Goal: Transaction & Acquisition: Obtain resource

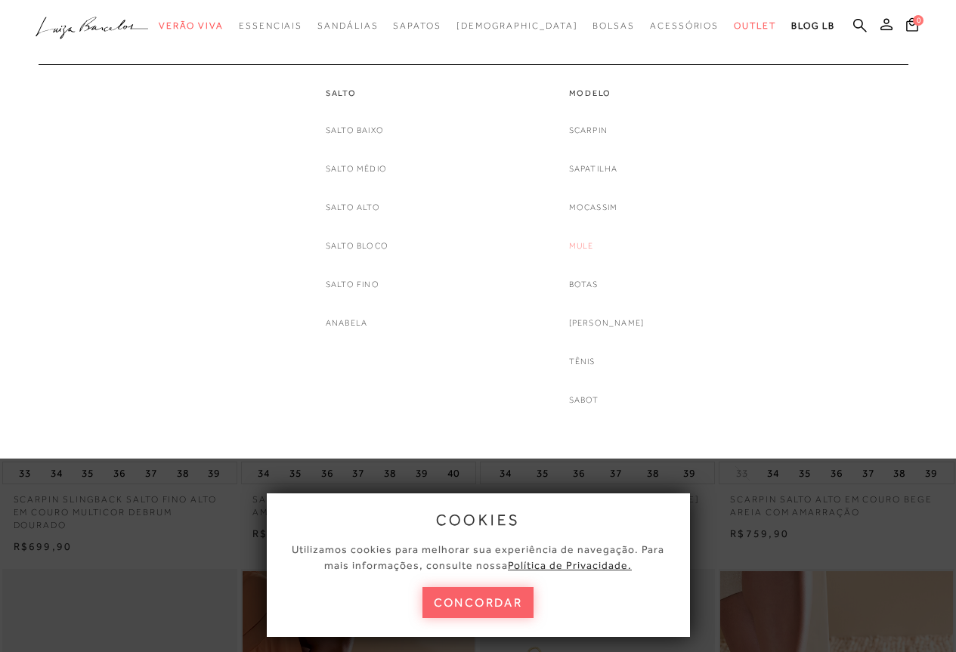
click at [594, 253] on link "Mule" at bounding box center [581, 246] width 25 height 16
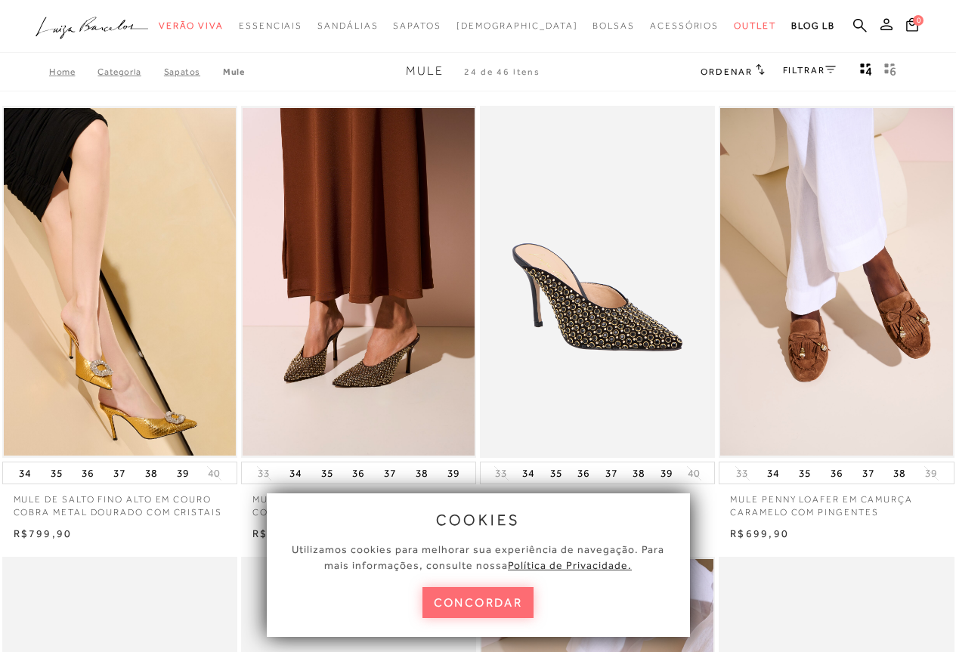
click at [473, 602] on button "concordar" at bounding box center [479, 602] width 112 height 31
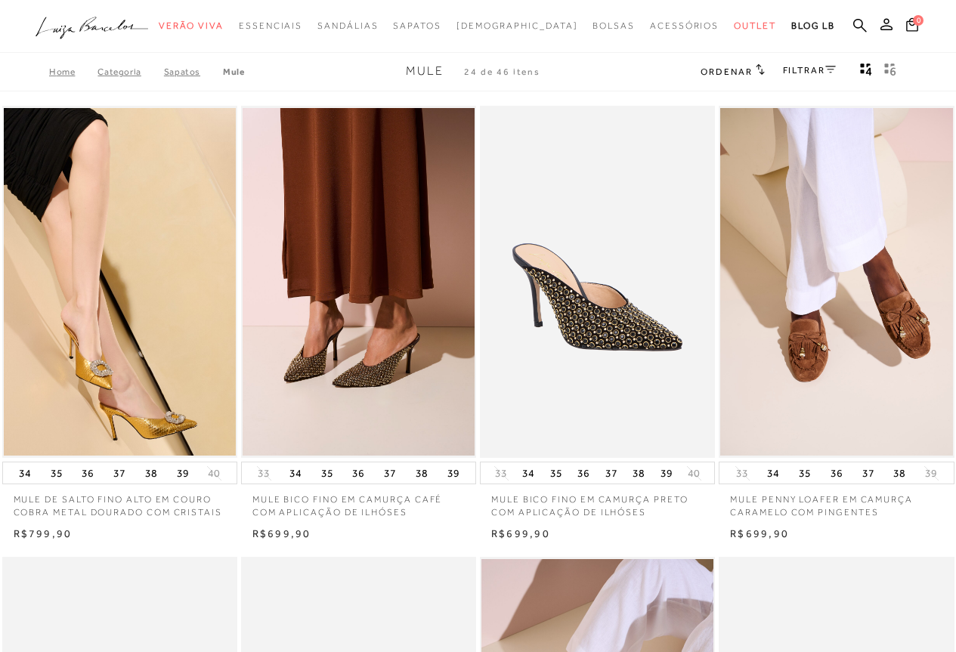
click at [757, 64] on icon at bounding box center [760, 69] width 9 height 11
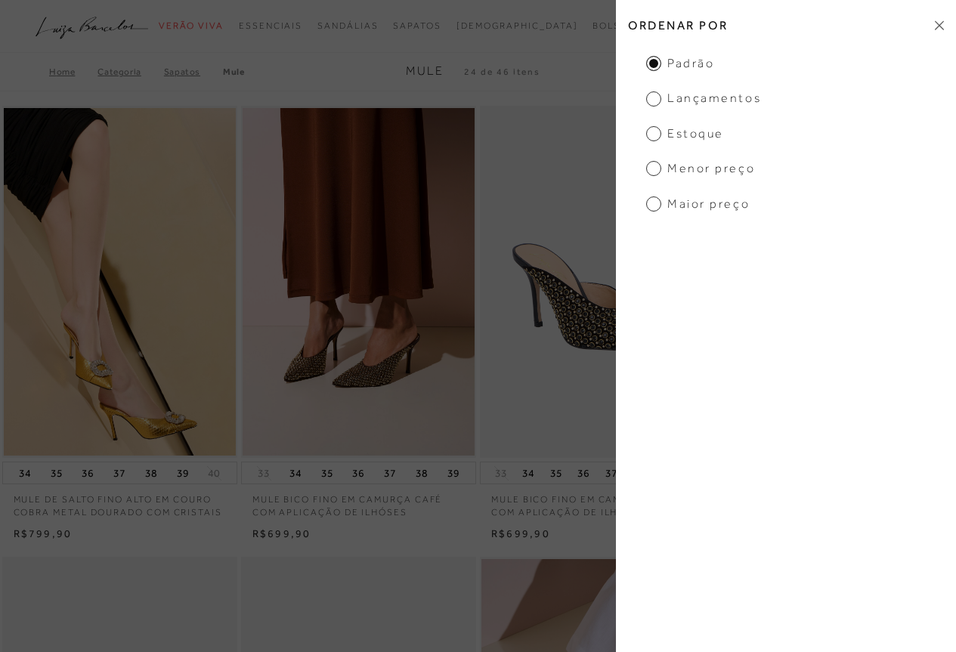
click at [717, 174] on span "Menor preço" at bounding box center [700, 168] width 109 height 17
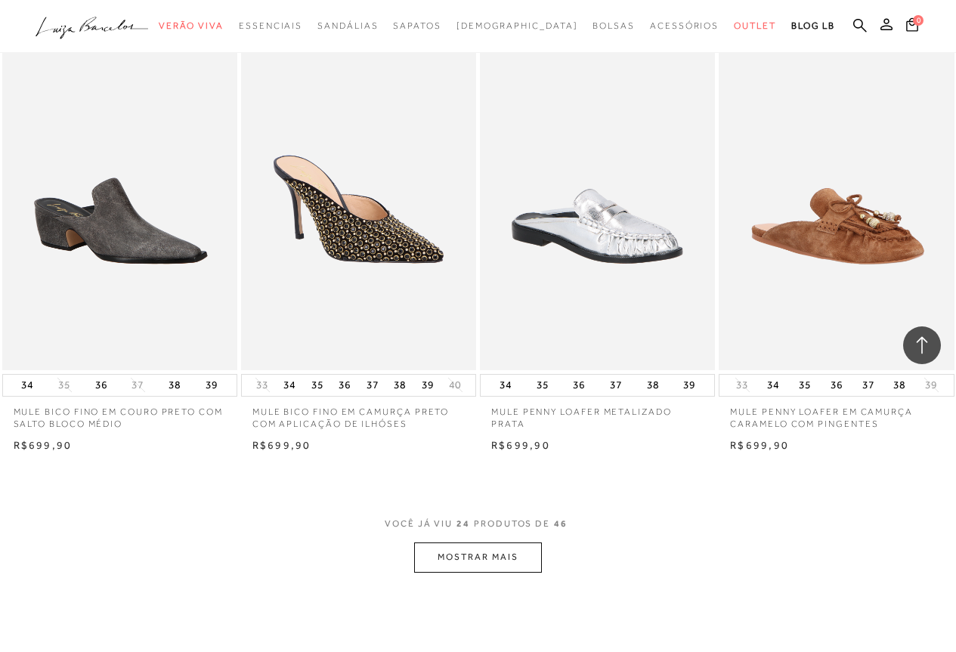
scroll to position [2419, 0]
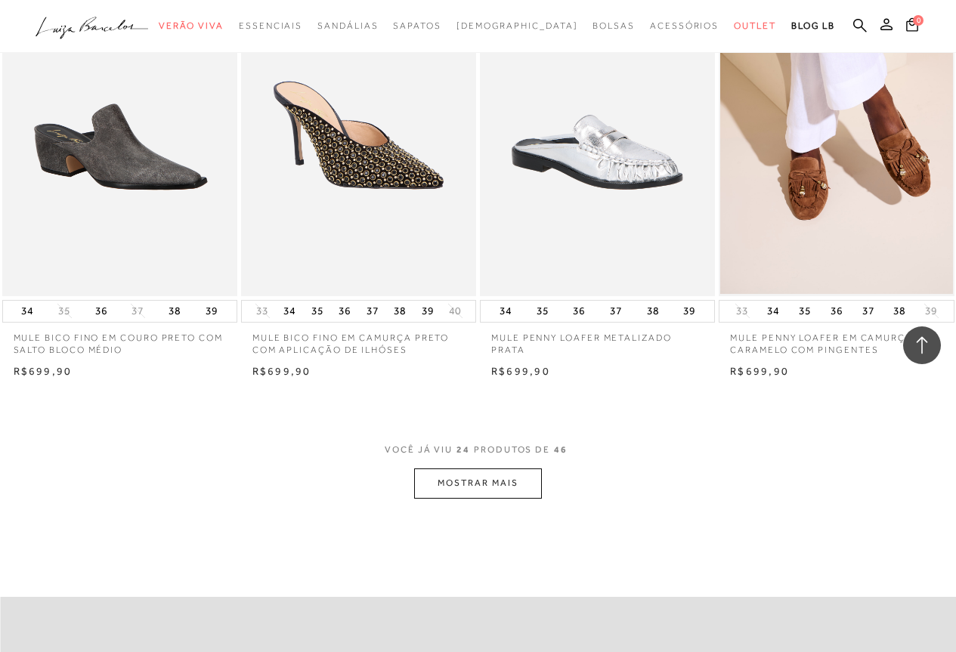
click at [500, 491] on button "MOSTRAR MAIS" at bounding box center [477, 483] width 127 height 29
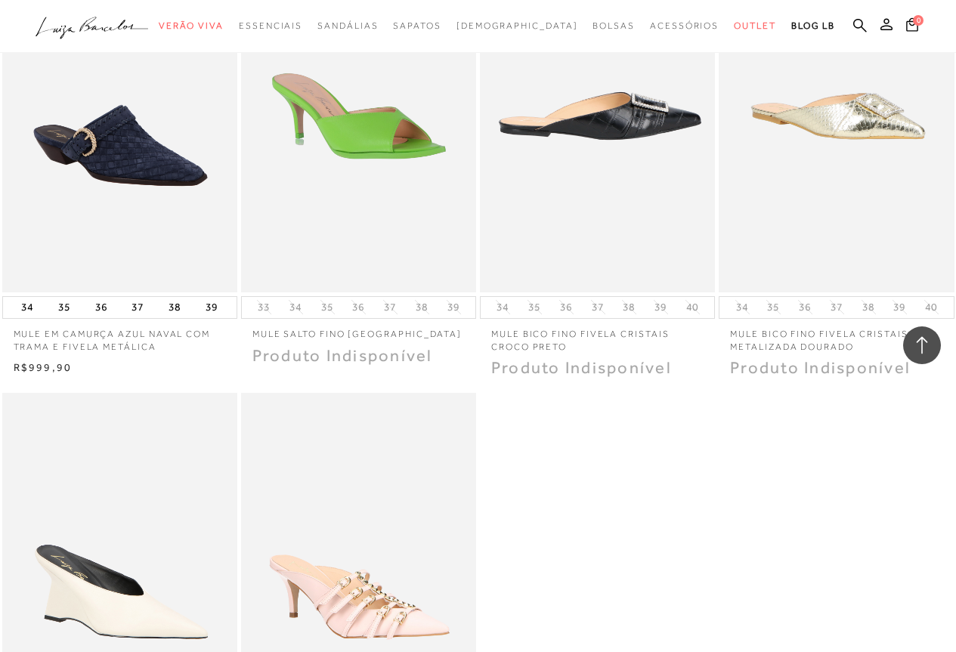
scroll to position [4687, 0]
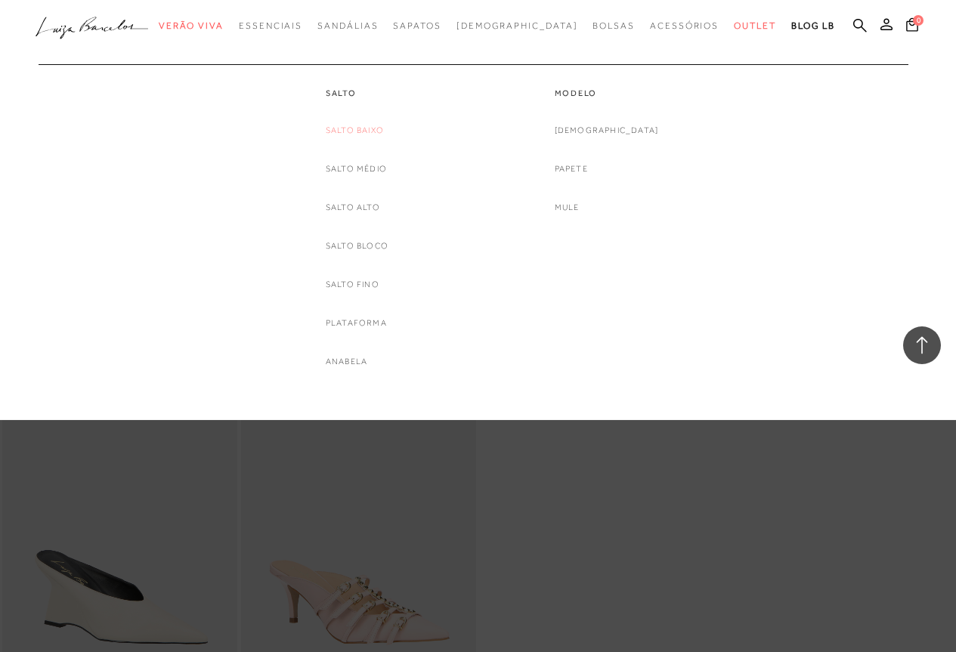
click at [356, 138] on link "Salto Baixo" at bounding box center [355, 130] width 58 height 16
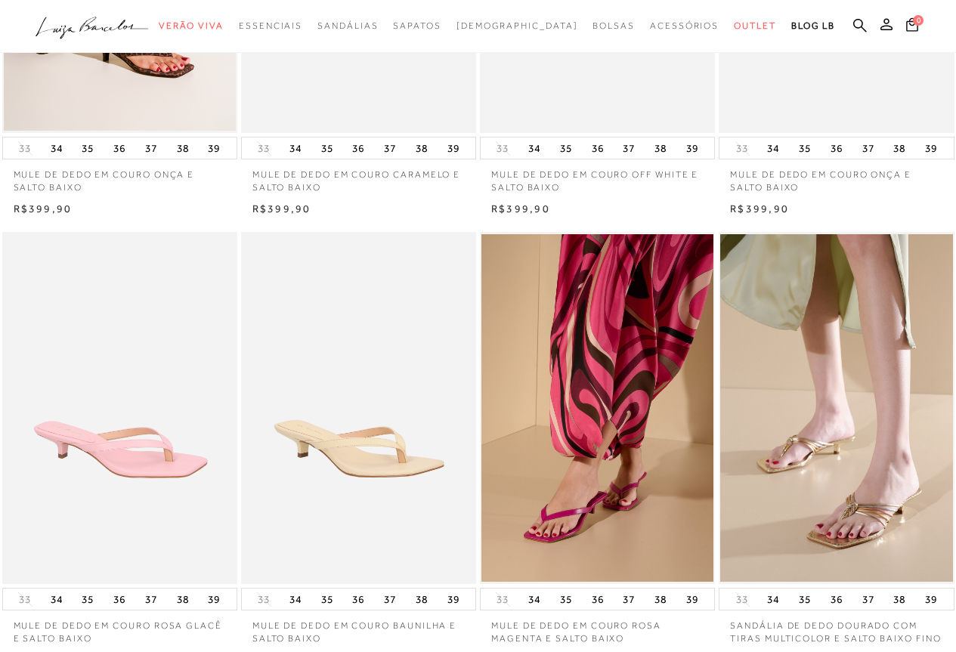
scroll to position [151, 0]
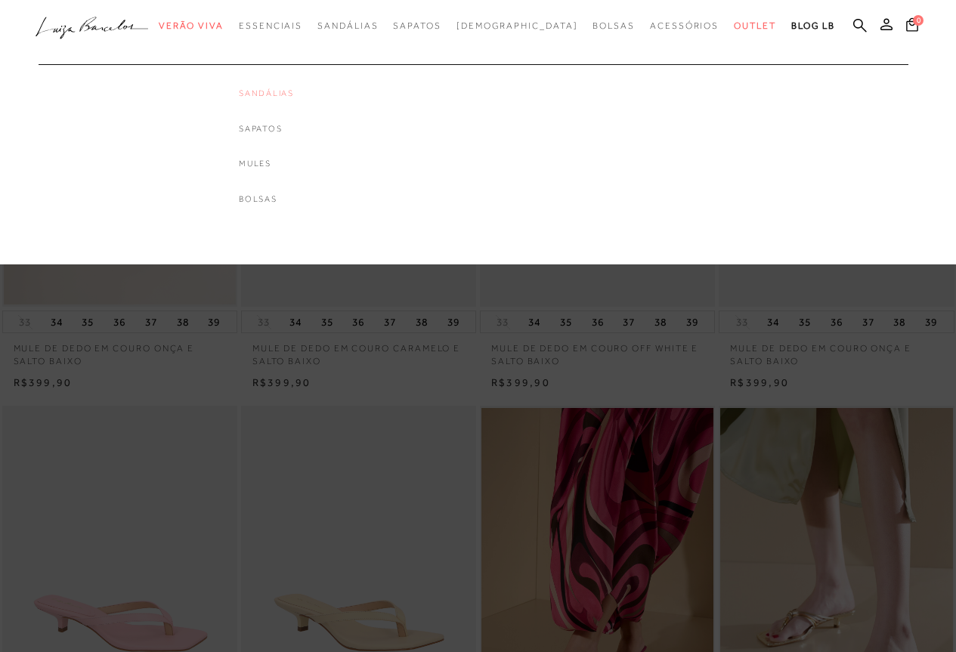
click at [290, 88] on link "Sandálias" at bounding box center [266, 93] width 55 height 13
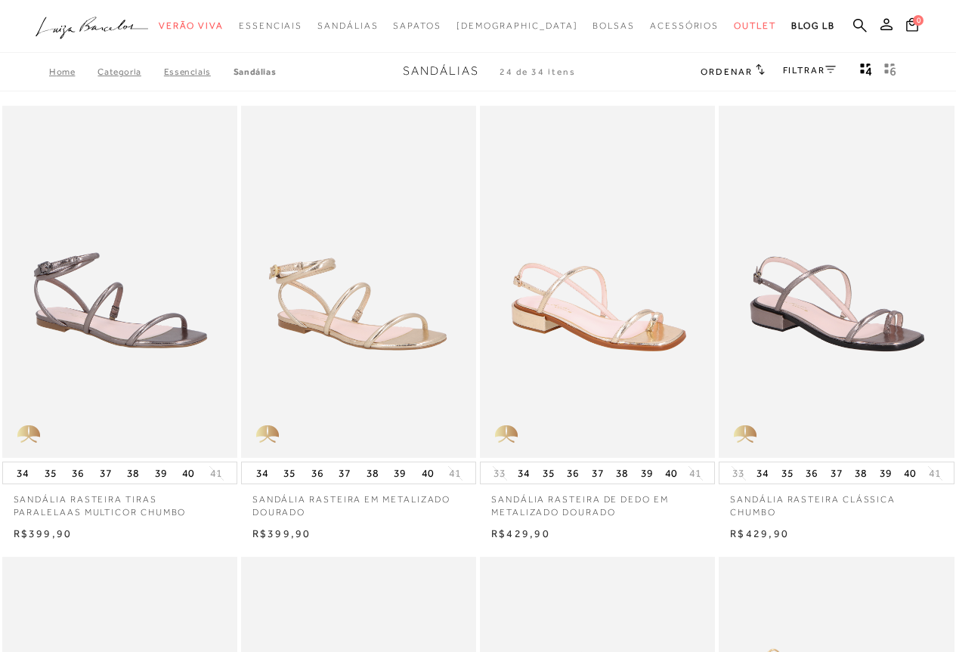
click at [852, 28] on ul ".a{fill-rule:evenodd;} Verão Viva Em alta Favoritos das Influenciadoras Apostas…" at bounding box center [467, 26] width 863 height 28
click at [862, 26] on icon at bounding box center [861, 25] width 14 height 14
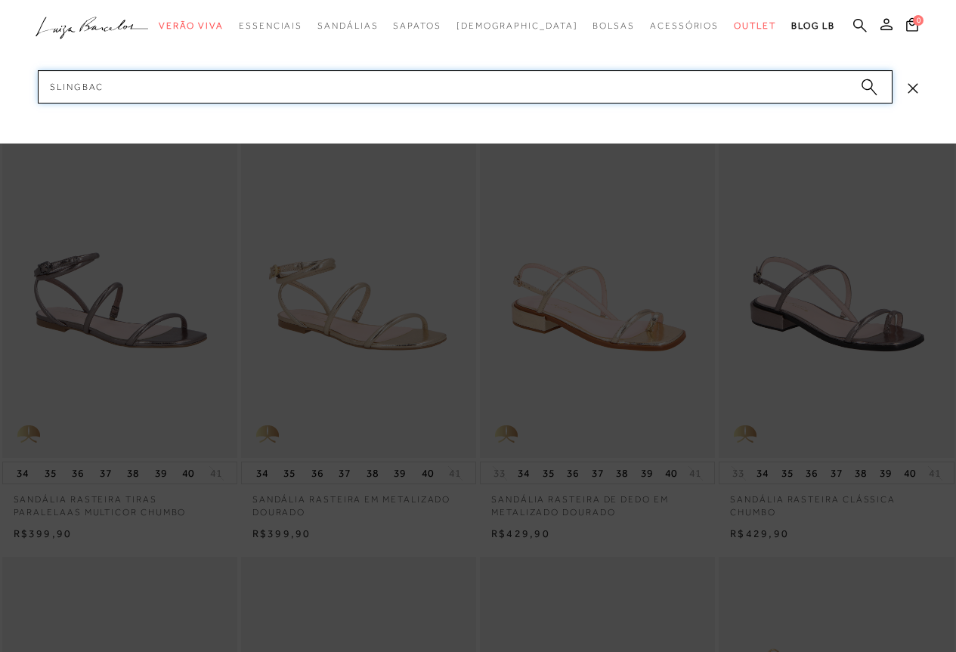
type input "slingback"
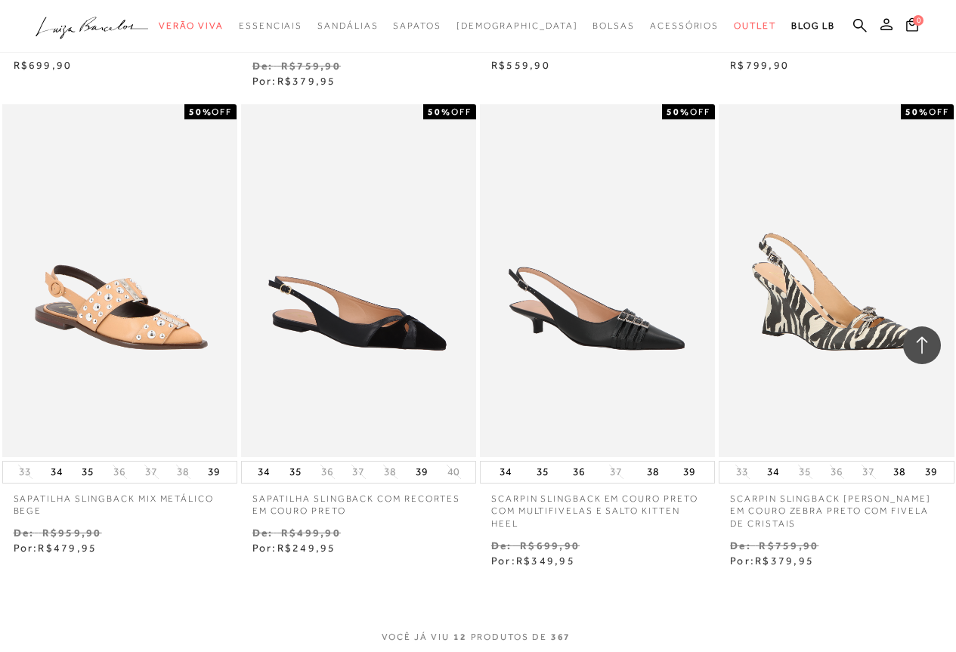
scroll to position [1285, 0]
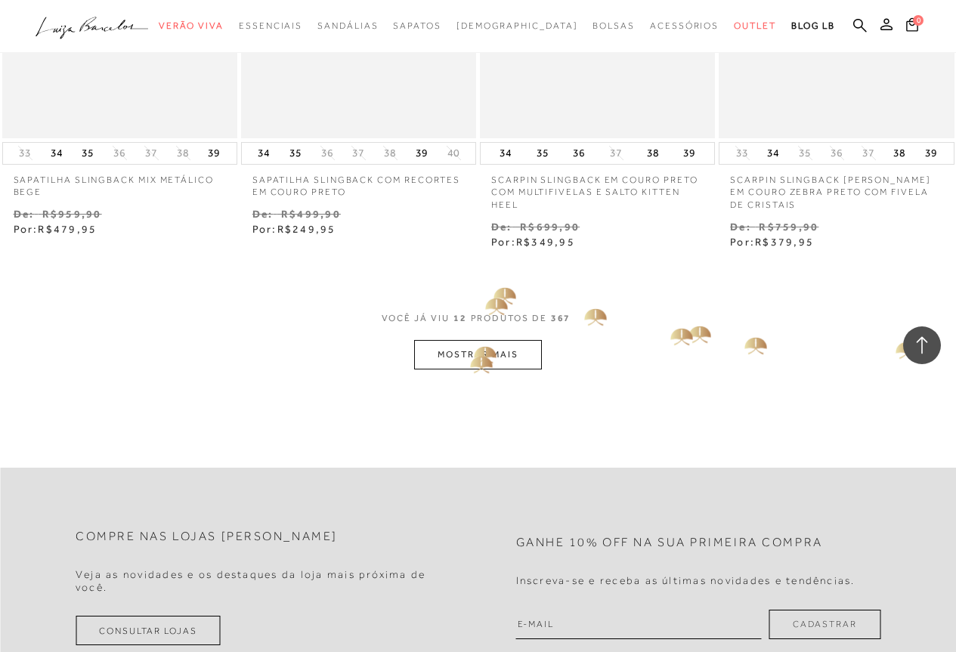
click at [472, 358] on button "MOSTRAR MAIS" at bounding box center [477, 354] width 127 height 29
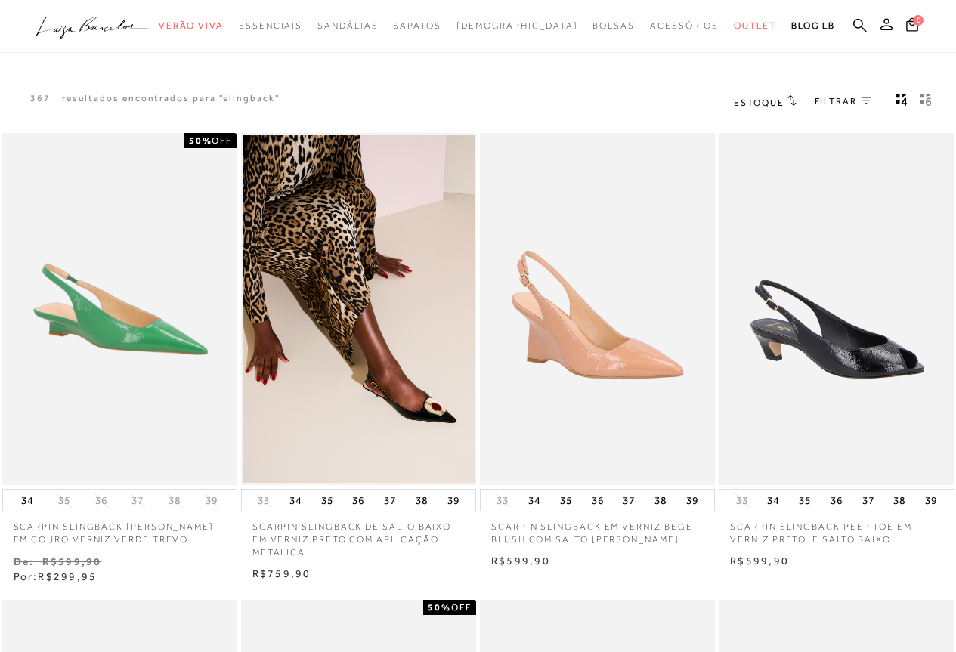
scroll to position [0, 0]
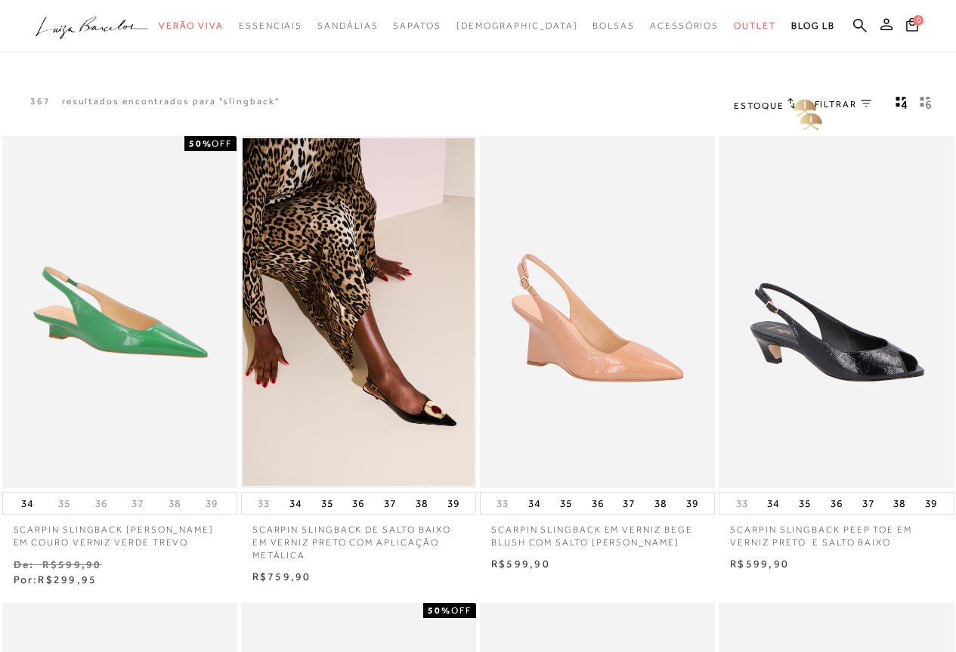
click at [782, 98] on h2 "Estoque" at bounding box center [765, 105] width 62 height 15
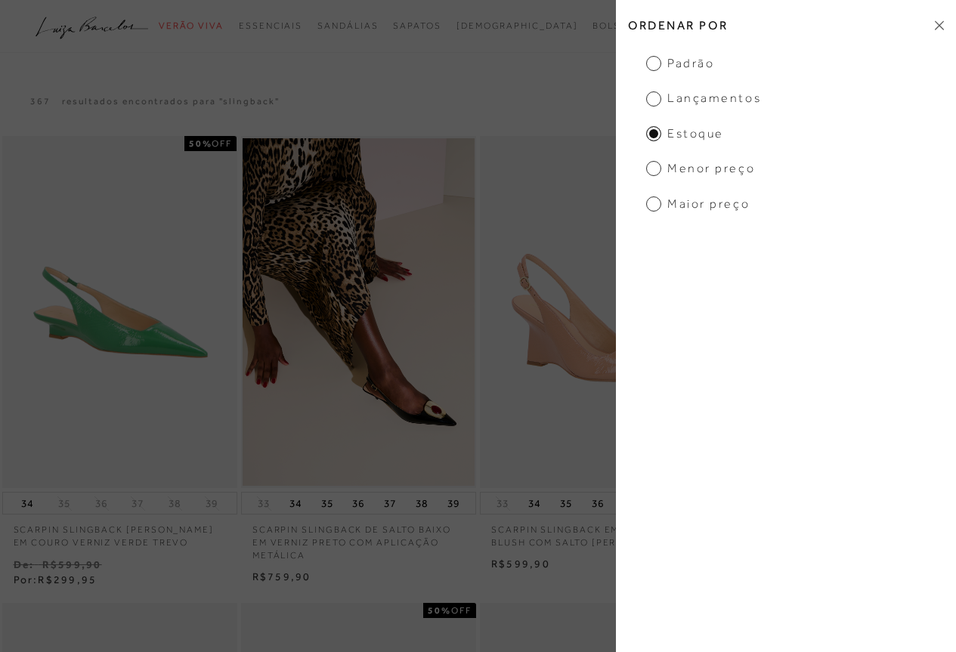
click at [708, 181] on ul "Padrão Lançamentos [GEOGRAPHIC_DATA] Menor Preço Maior Preço" at bounding box center [786, 133] width 340 height 157
click at [717, 168] on span "Menor Preço" at bounding box center [700, 168] width 109 height 17
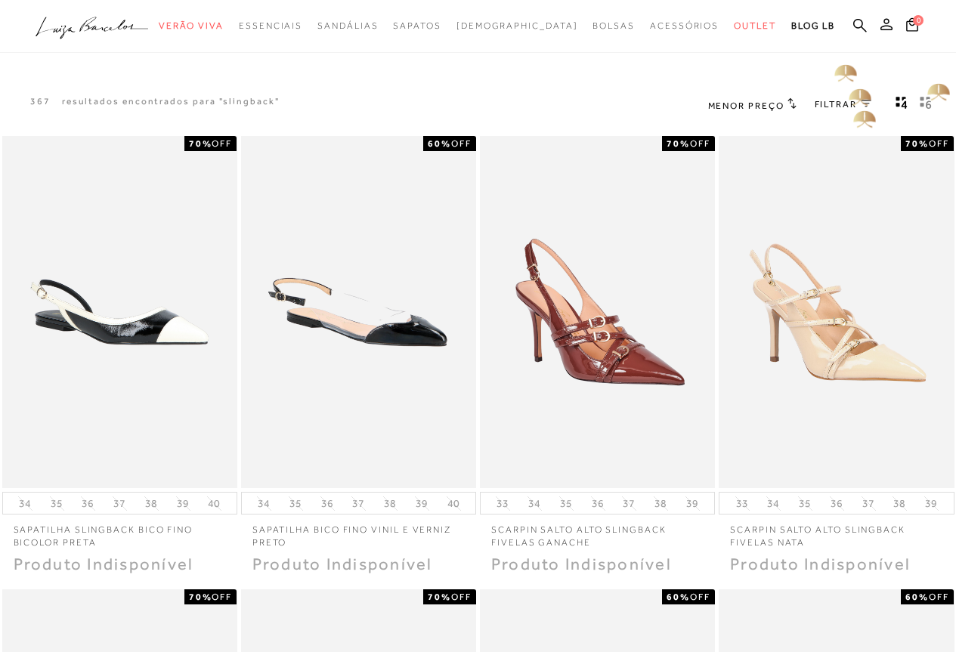
click at [857, 101] on span "FILTRAR" at bounding box center [836, 104] width 42 height 13
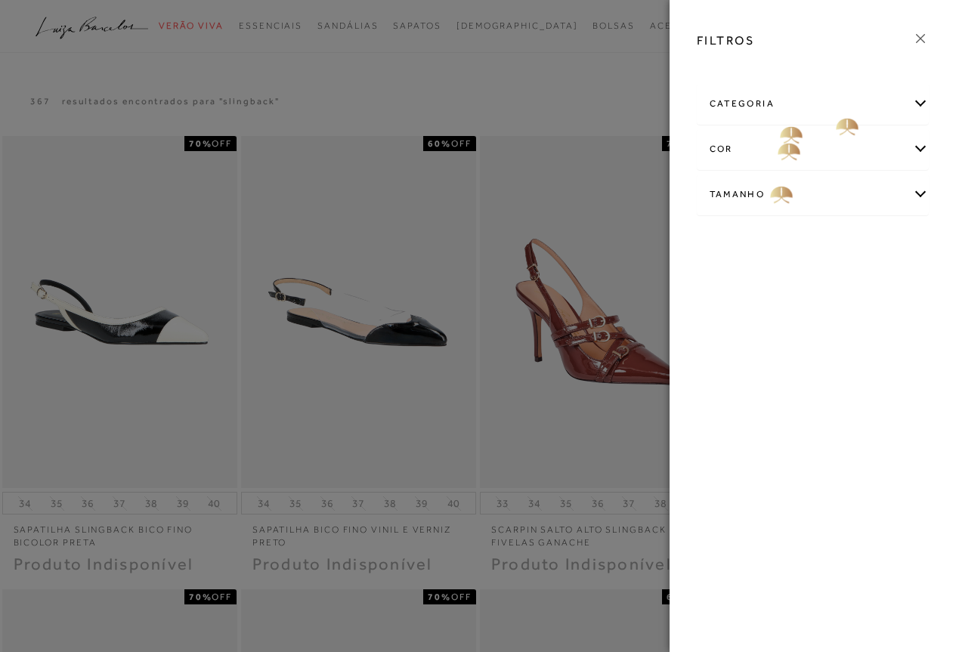
click at [764, 202] on div "Tamanho" at bounding box center [813, 195] width 231 height 40
click at [816, 245] on span "35" at bounding box center [806, 242] width 22 height 11
click at [807, 245] on input "35" at bounding box center [799, 245] width 15 height 15
checkbox input "true"
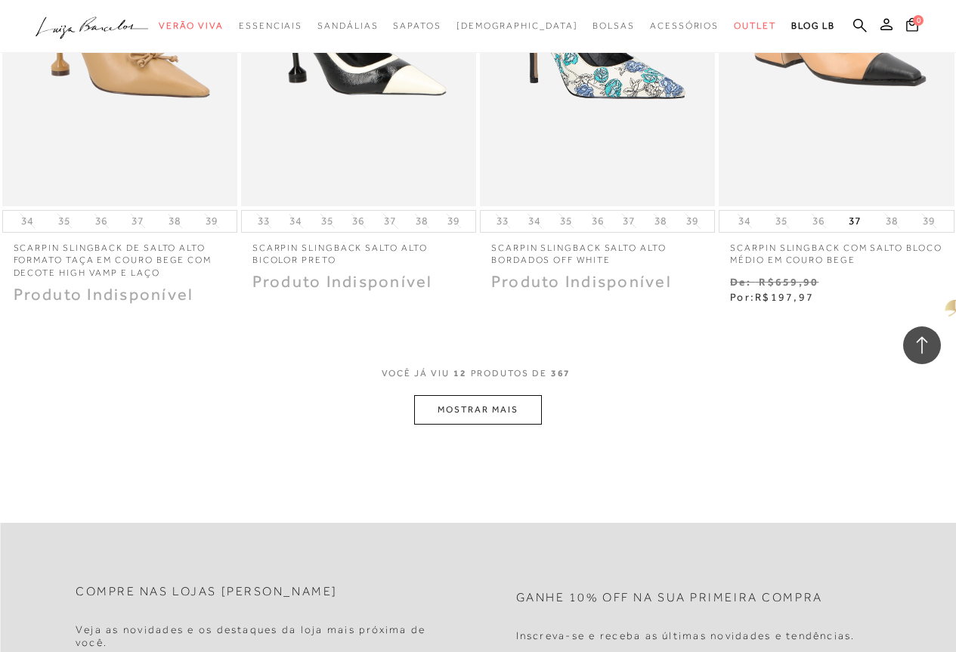
scroll to position [1210, 0]
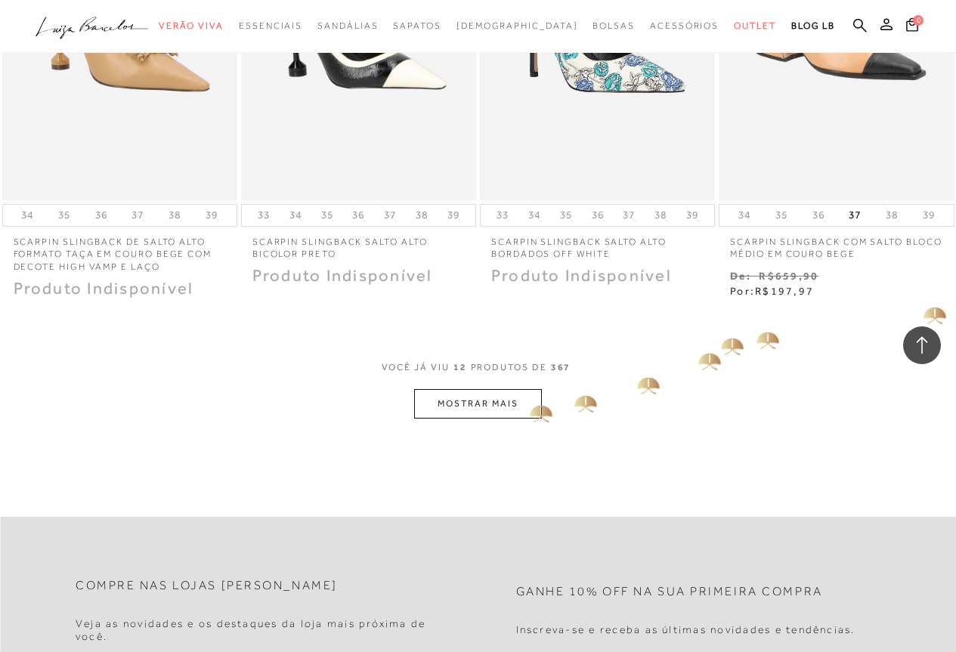
click at [530, 402] on button "MOSTRAR MAIS" at bounding box center [477, 403] width 127 height 29
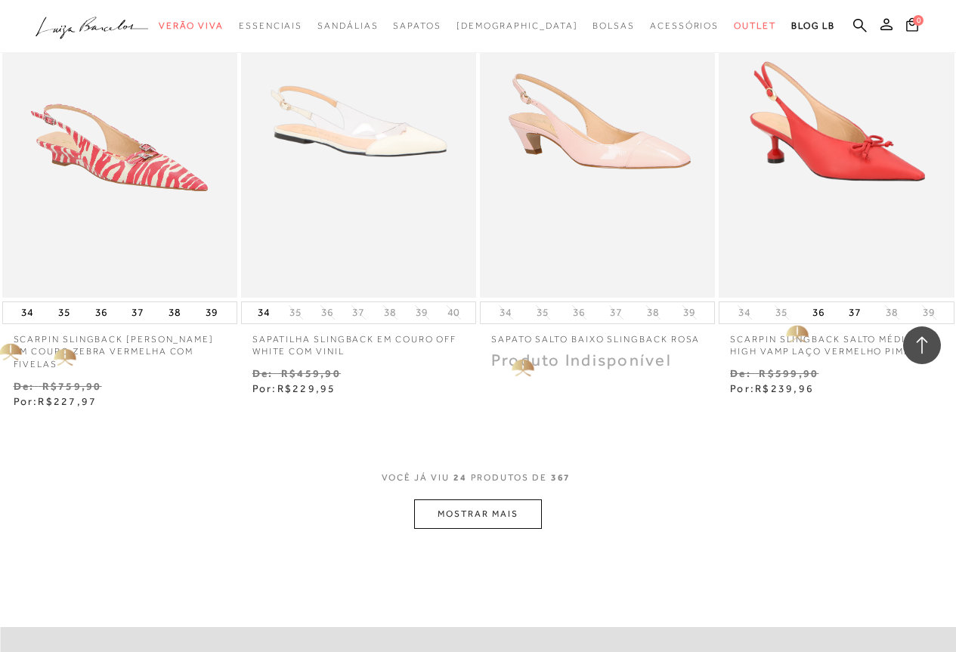
scroll to position [2570, 0]
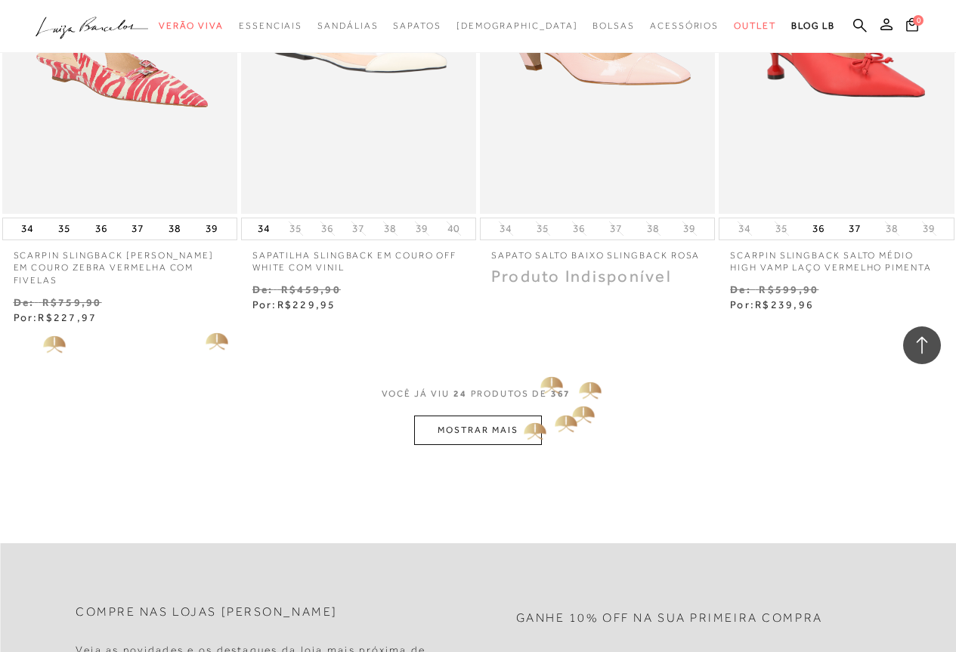
click at [522, 417] on button "MOSTRAR MAIS" at bounding box center [477, 430] width 127 height 29
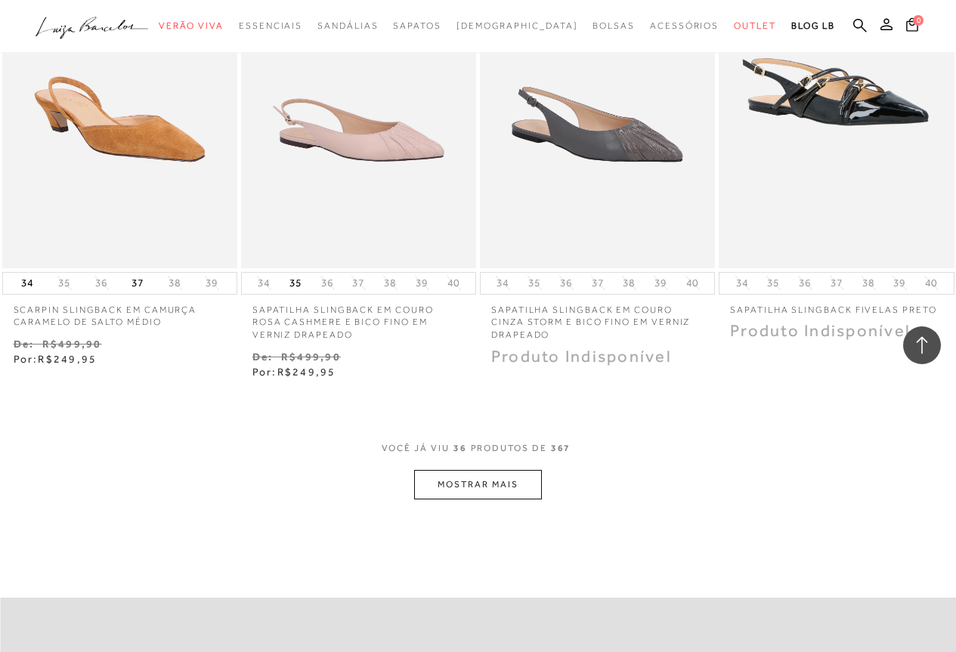
scroll to position [4082, 0]
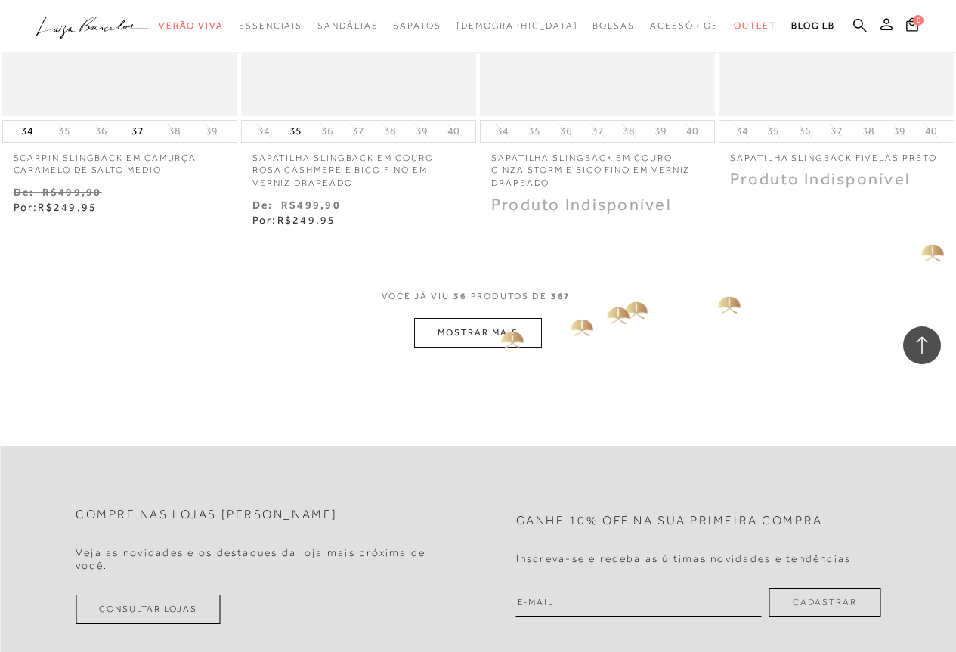
click at [508, 327] on button "MOSTRAR MAIS" at bounding box center [477, 332] width 127 height 29
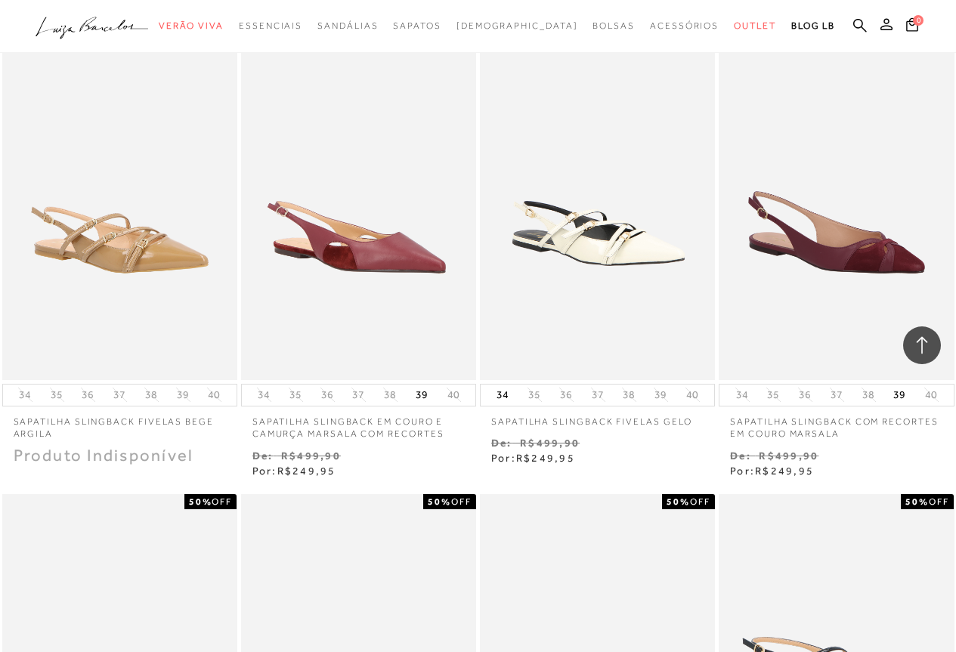
scroll to position [0, 0]
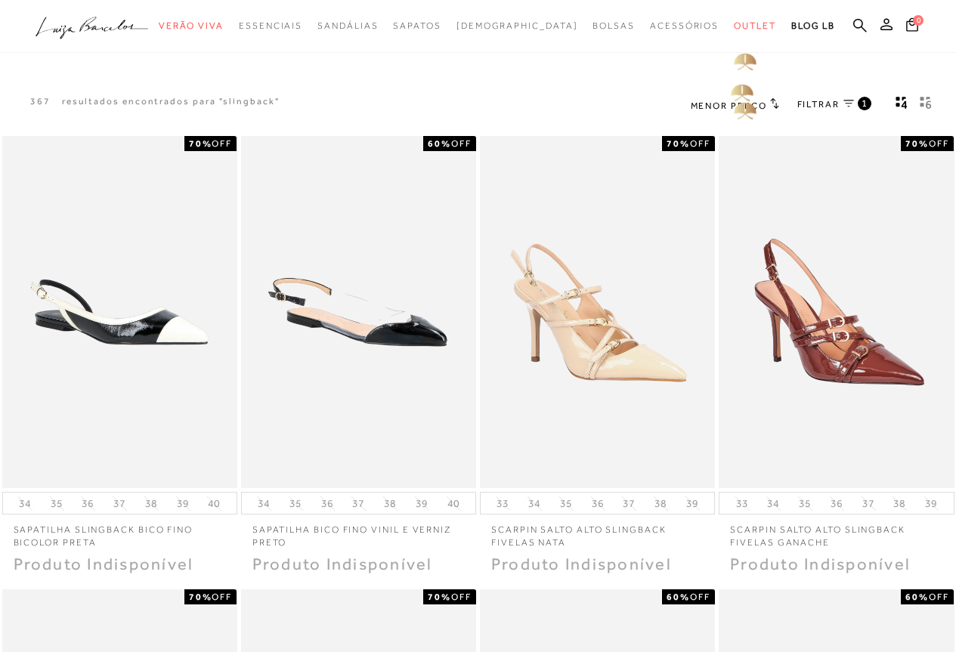
click at [739, 110] on span "Menor Preço" at bounding box center [729, 106] width 76 height 11
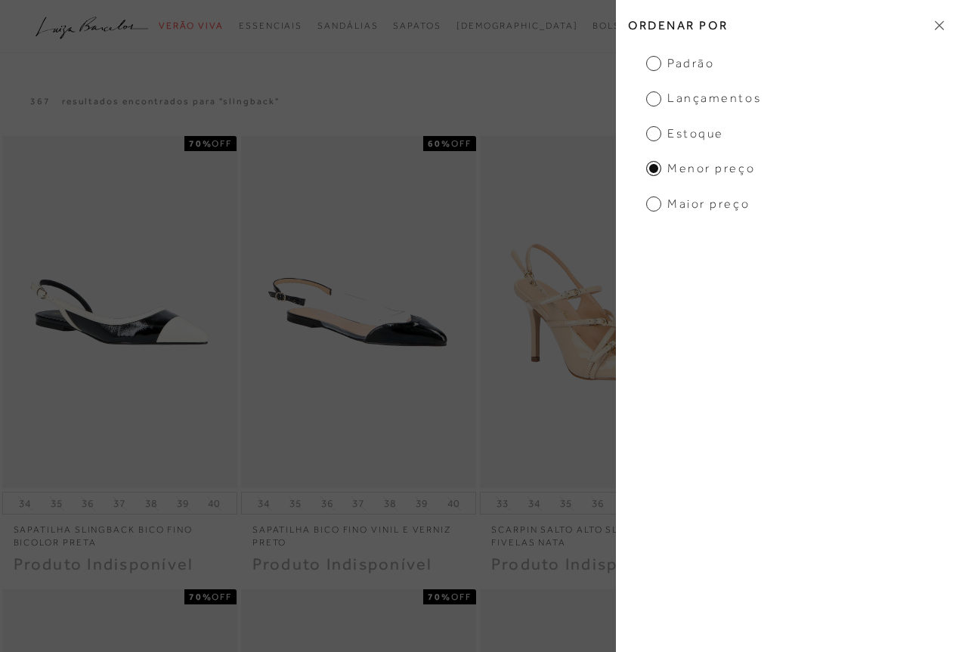
click at [701, 130] on span "Estoque" at bounding box center [685, 133] width 78 height 17
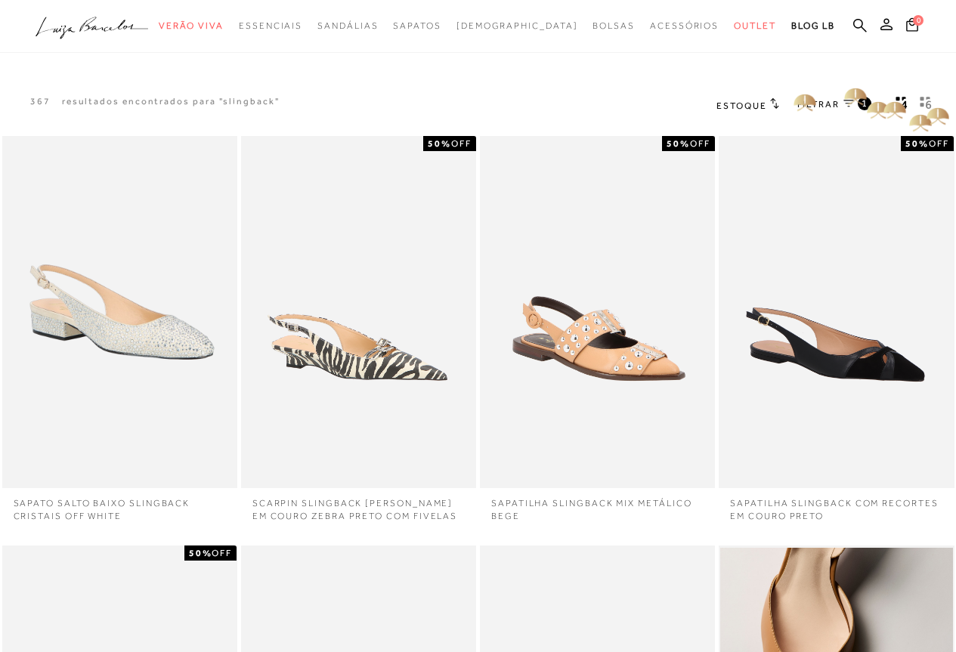
click at [926, 106] on icon "gridText6Desc" at bounding box center [926, 103] width 12 height 14
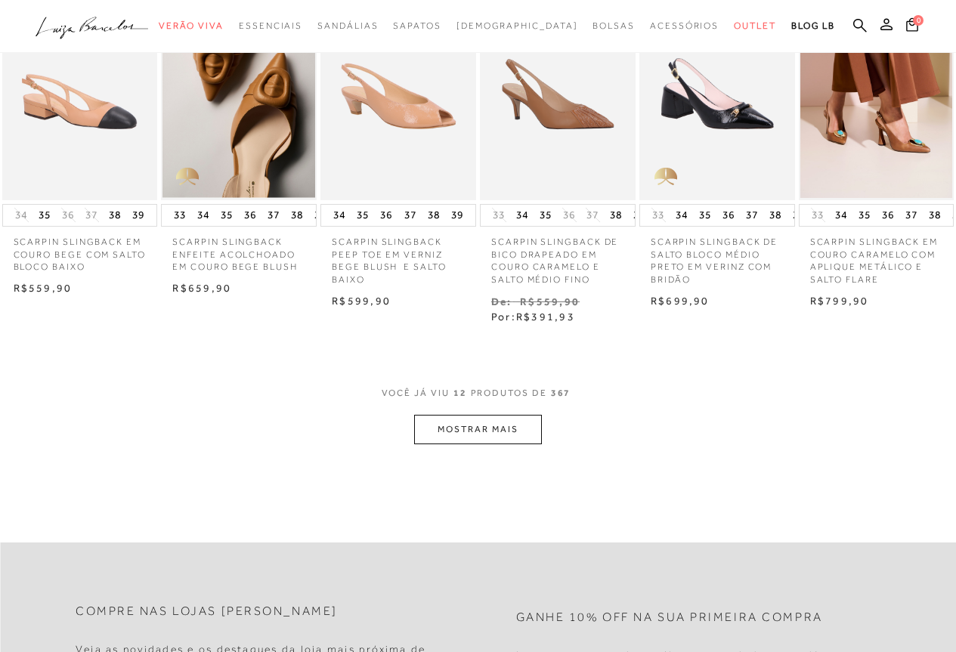
scroll to position [605, 0]
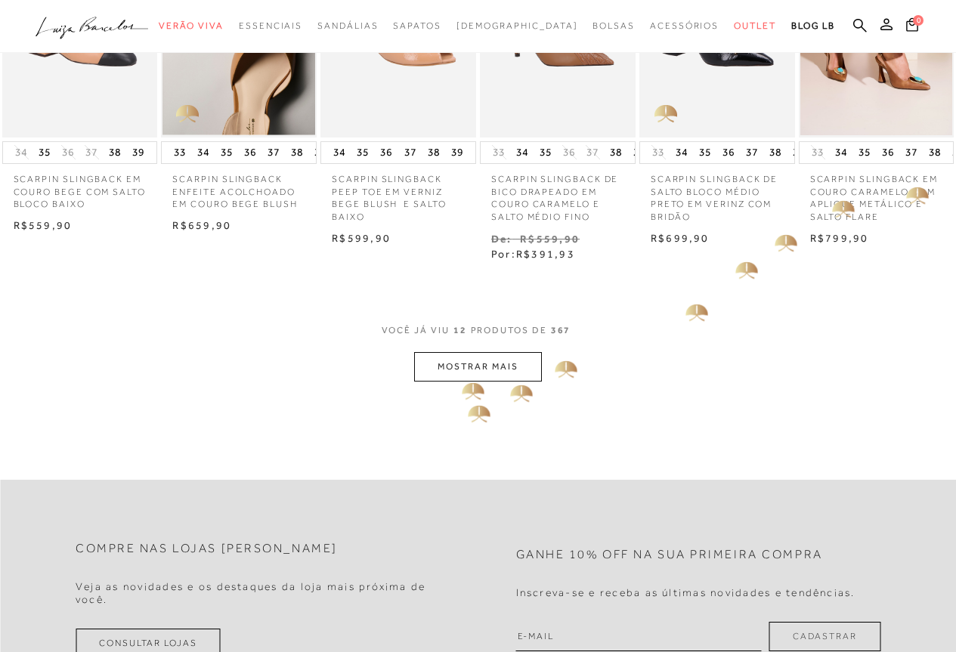
click at [469, 376] on button "MOSTRAR MAIS" at bounding box center [477, 366] width 127 height 29
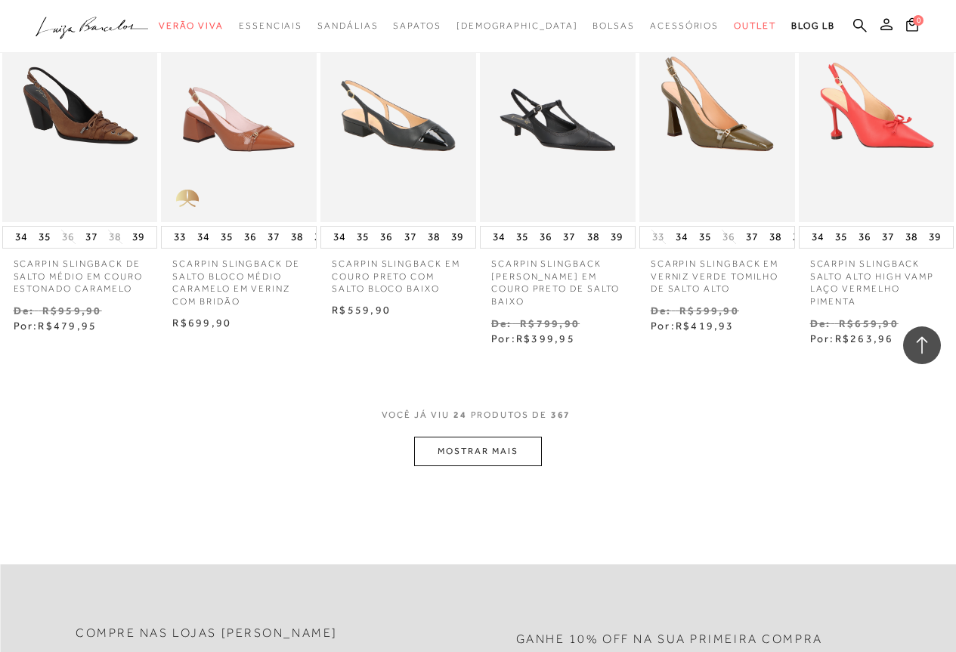
scroll to position [1285, 0]
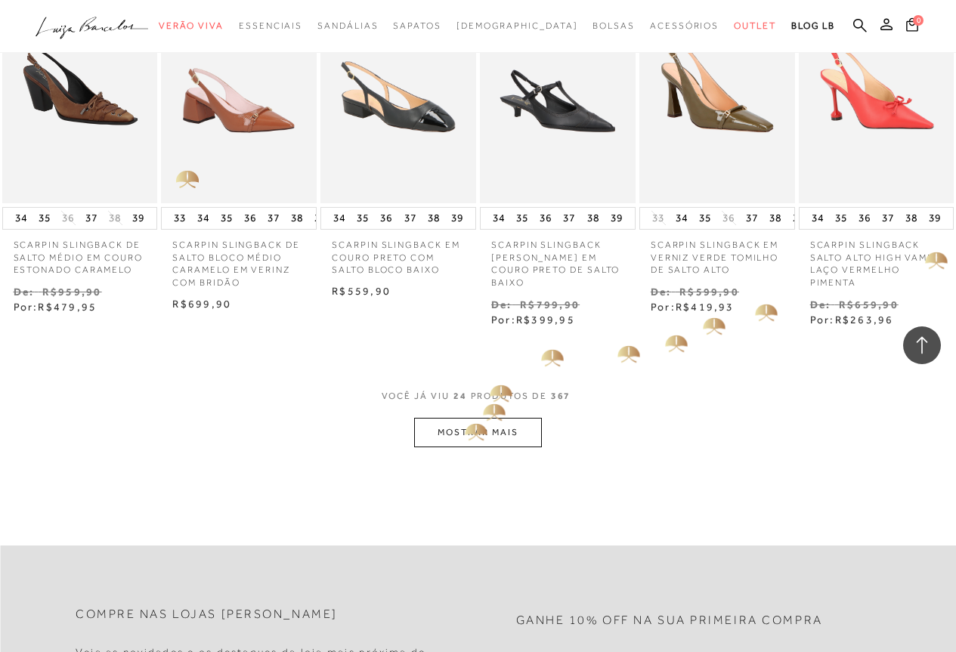
click at [471, 425] on button "MOSTRAR MAIS" at bounding box center [477, 432] width 127 height 29
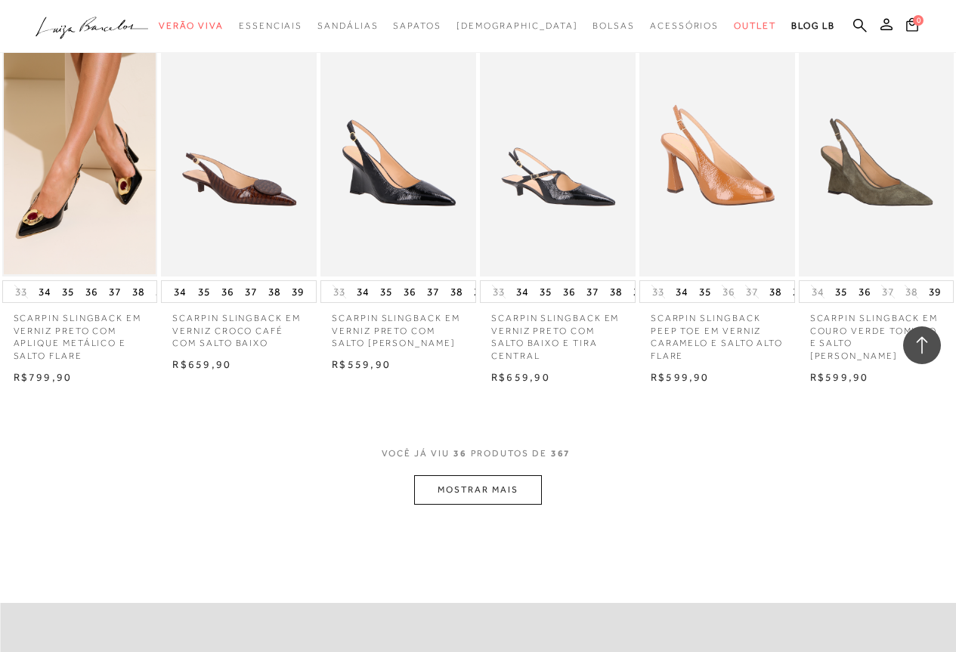
scroll to position [1966, 0]
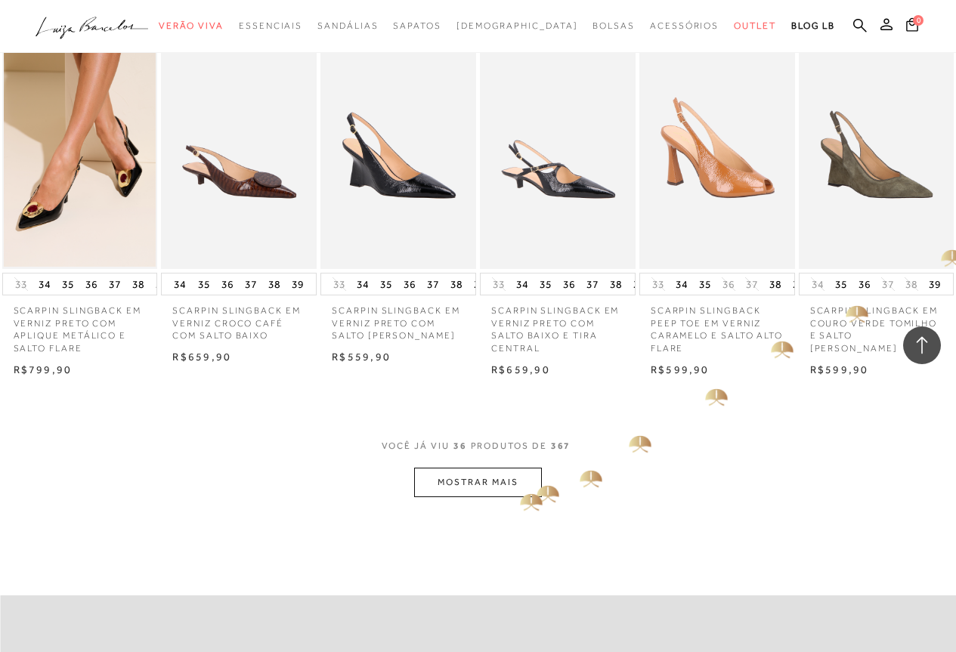
click at [519, 495] on button "MOSTRAR MAIS" at bounding box center [477, 482] width 127 height 29
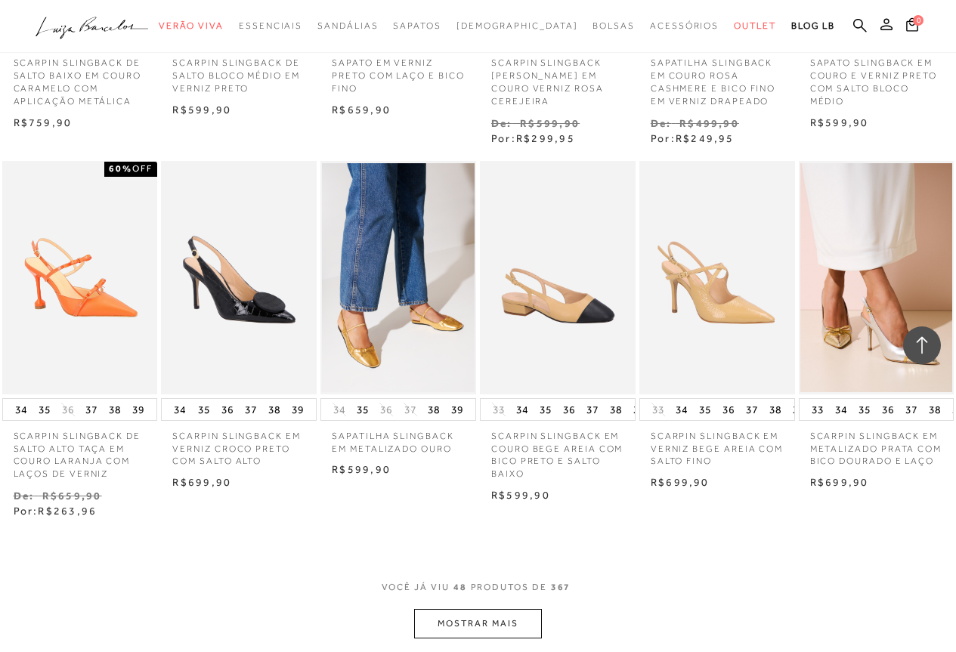
scroll to position [2646, 0]
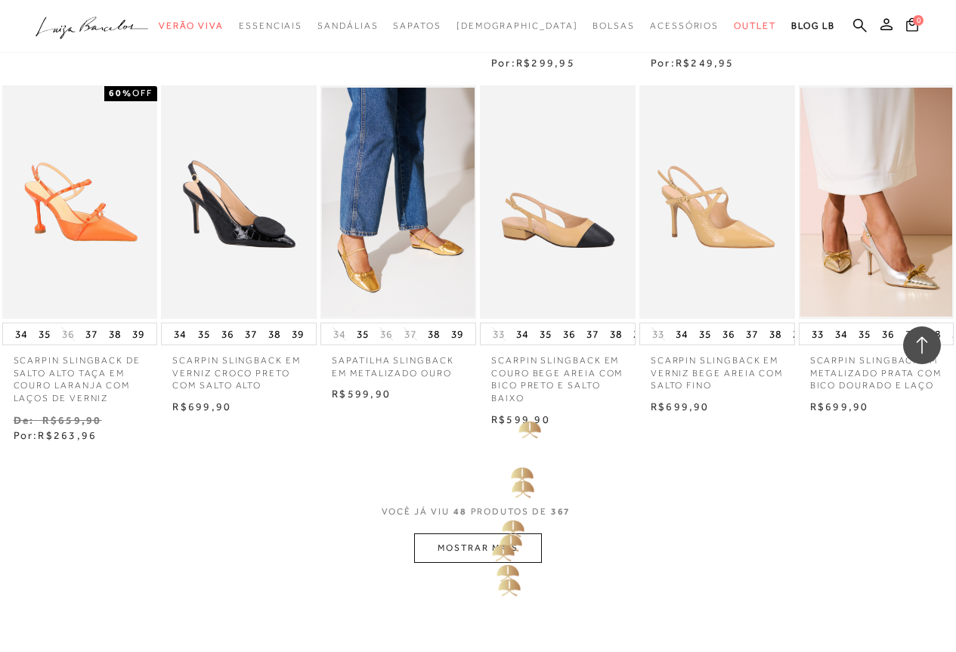
click at [497, 547] on button "MOSTRAR MAIS" at bounding box center [477, 548] width 127 height 29
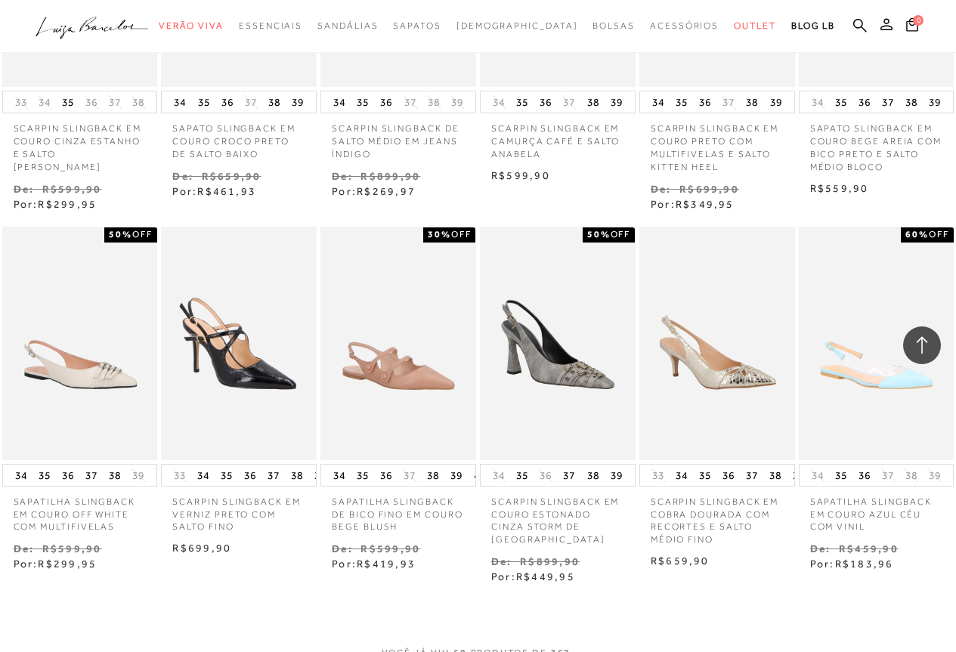
scroll to position [3478, 0]
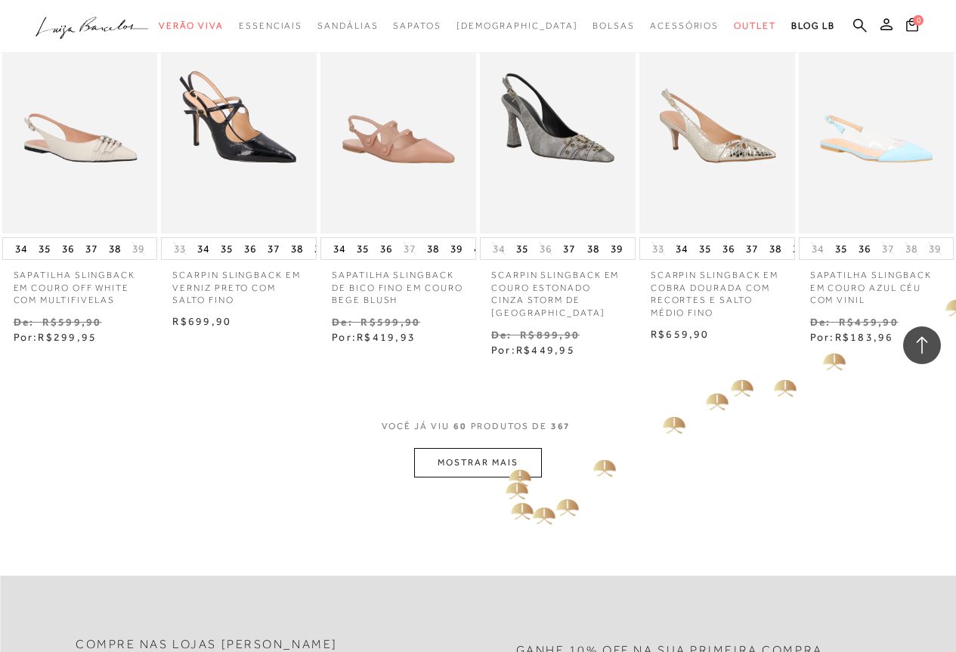
click at [516, 469] on button "MOSTRAR MAIS" at bounding box center [477, 462] width 127 height 29
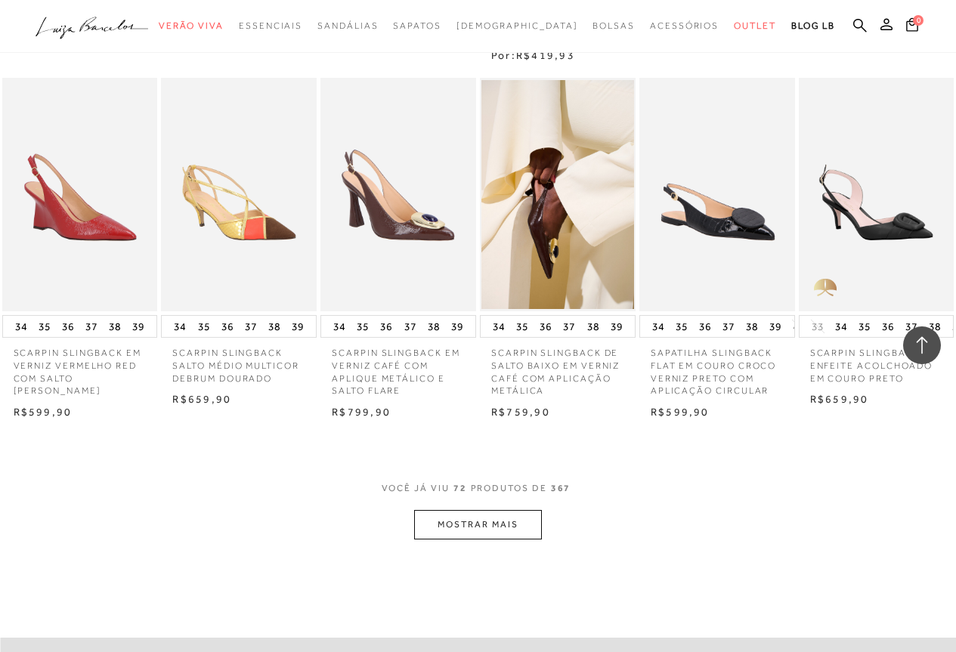
scroll to position [4158, 0]
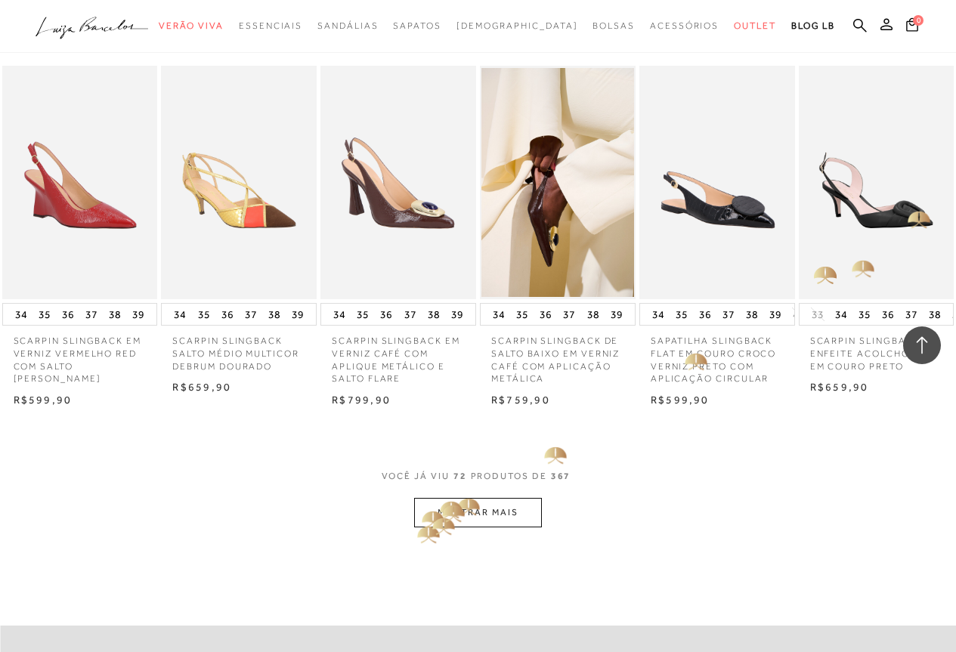
click at [456, 504] on button "MOSTRAR MAIS" at bounding box center [477, 512] width 127 height 29
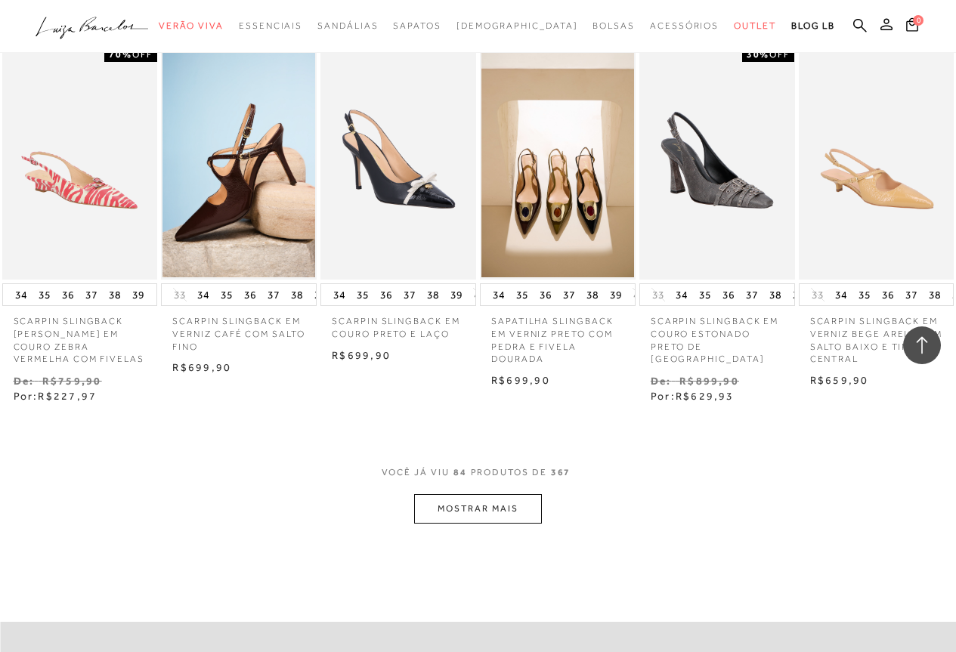
scroll to position [4914, 0]
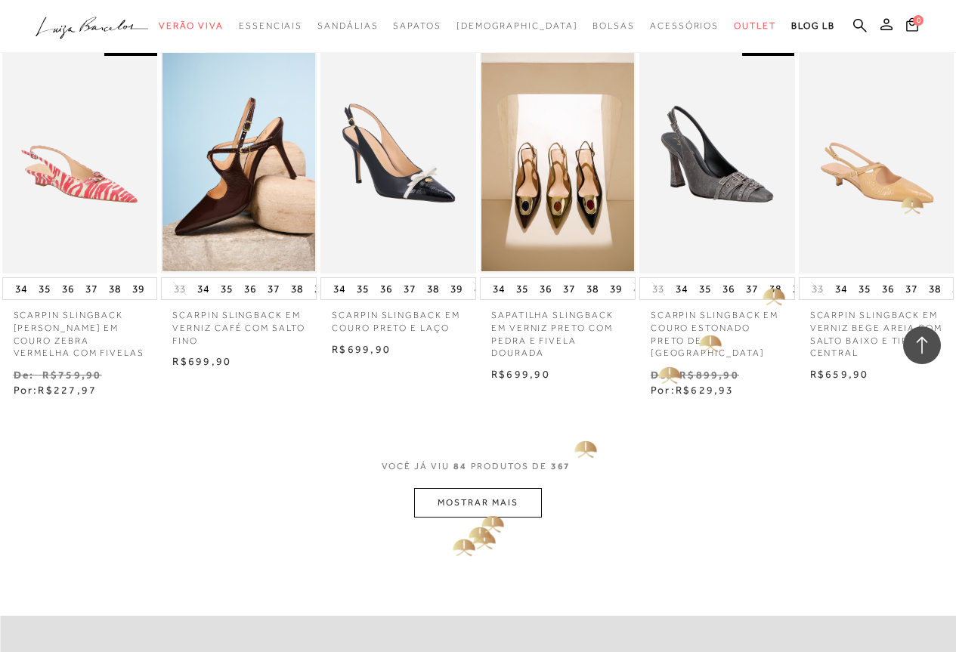
click at [484, 513] on button "MOSTRAR MAIS" at bounding box center [477, 502] width 127 height 29
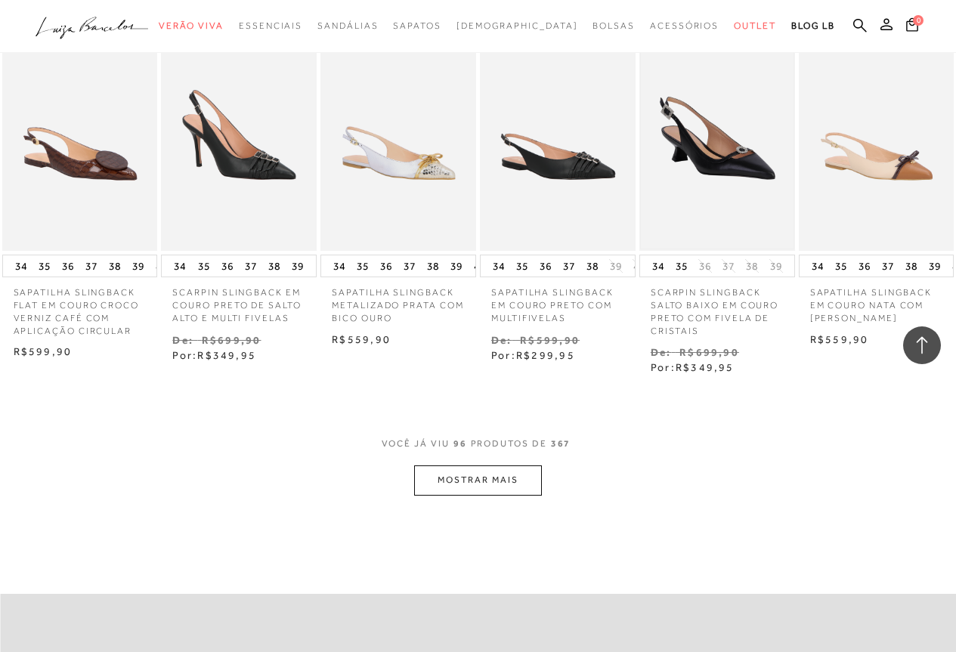
scroll to position [5821, 0]
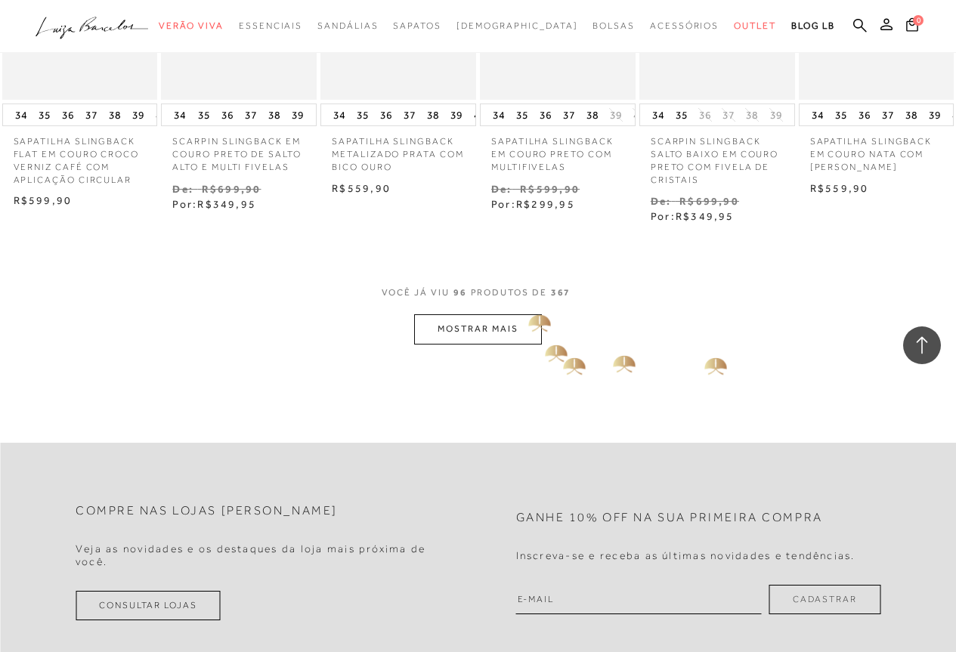
click at [518, 319] on button "MOSTRAR MAIS" at bounding box center [477, 328] width 127 height 29
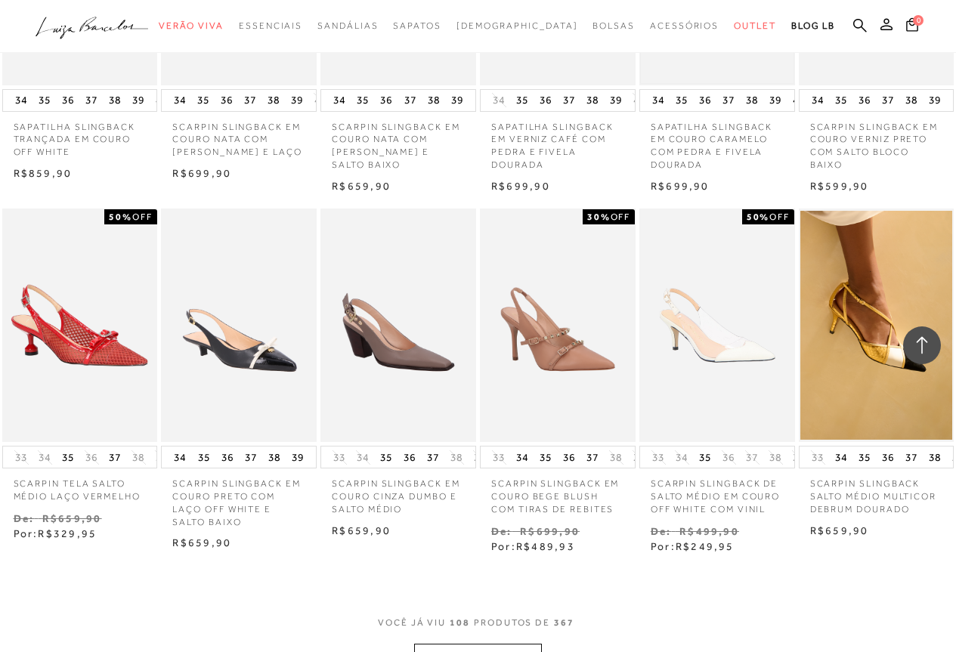
scroll to position [6426, 0]
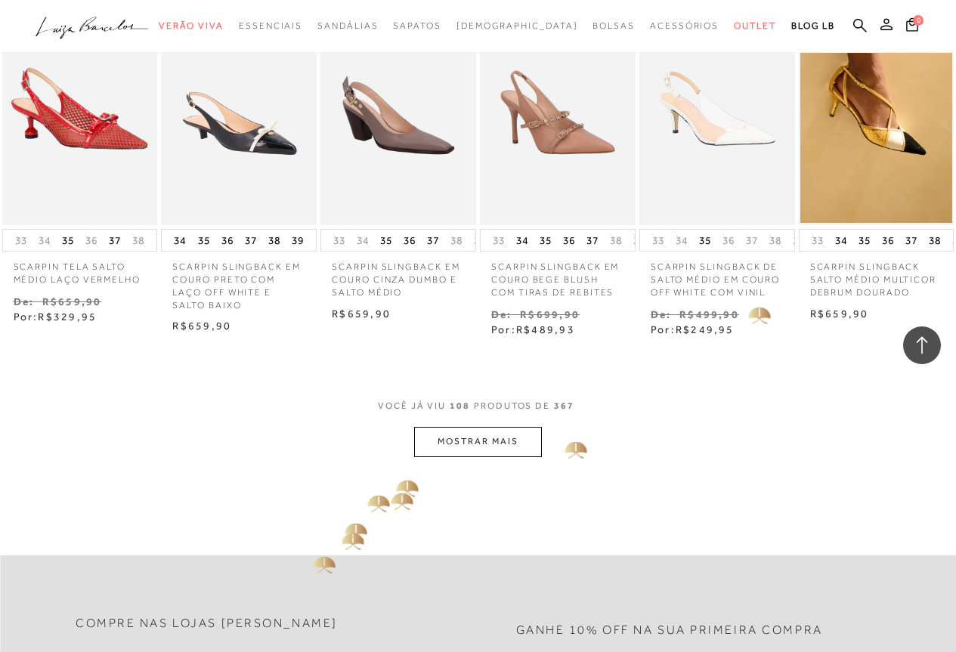
click at [458, 447] on button "MOSTRAR MAIS" at bounding box center [477, 441] width 127 height 29
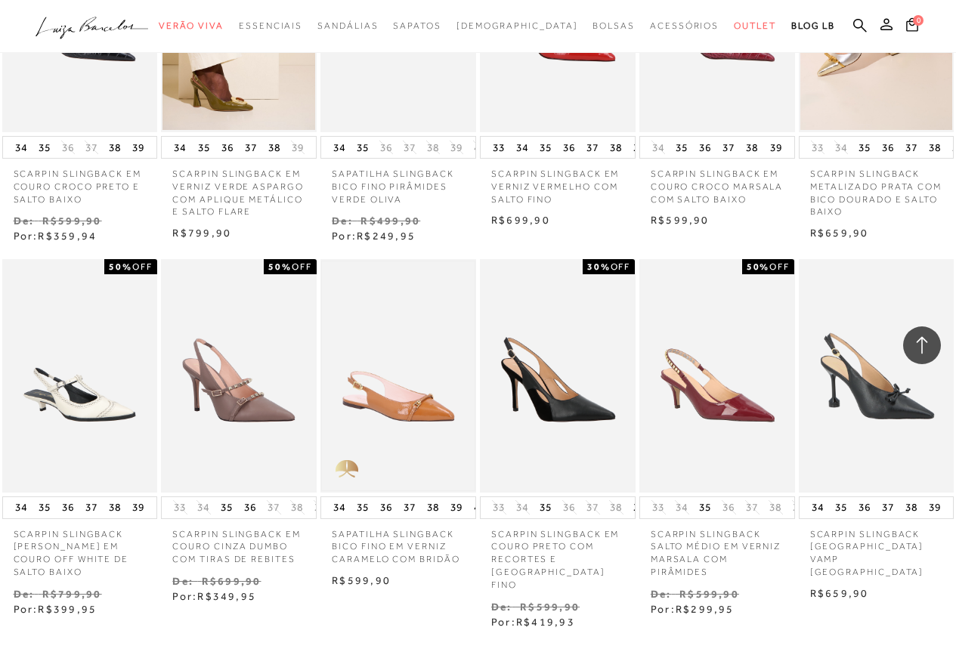
scroll to position [7031, 0]
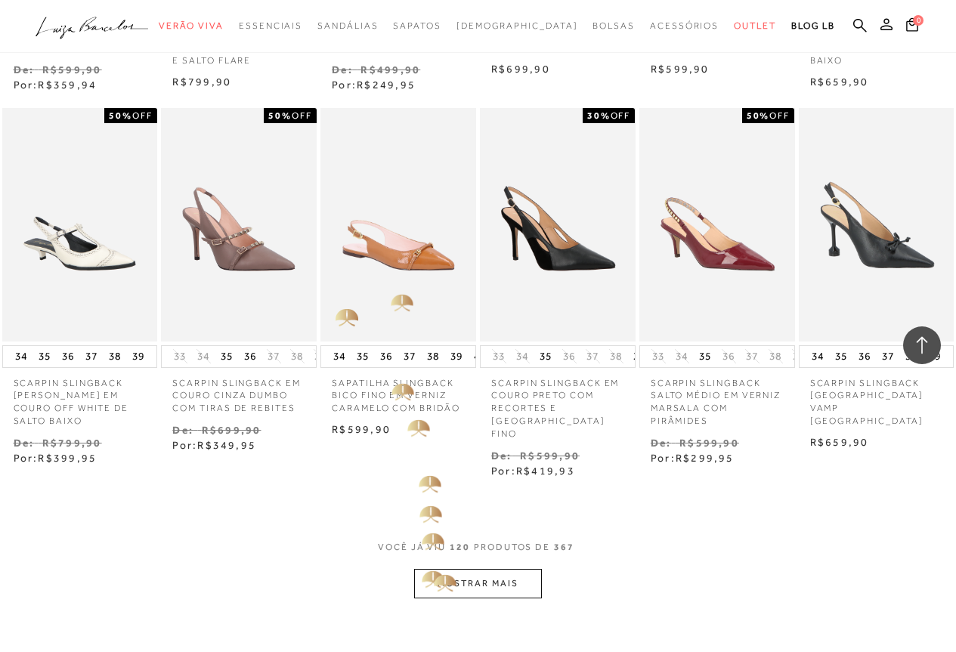
click at [432, 577] on button "MOSTRAR MAIS" at bounding box center [477, 583] width 127 height 29
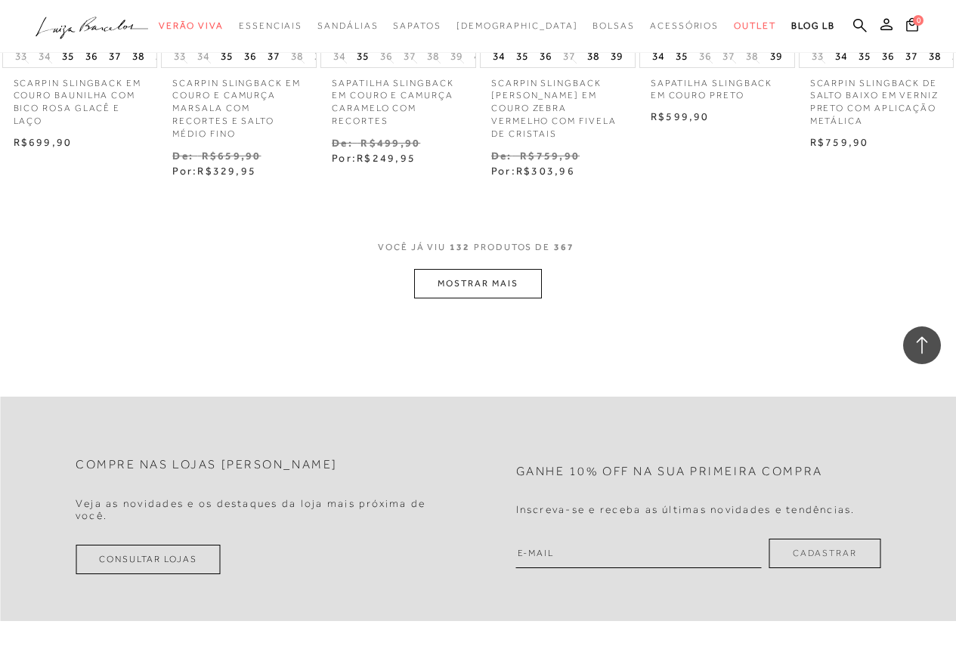
scroll to position [8089, 0]
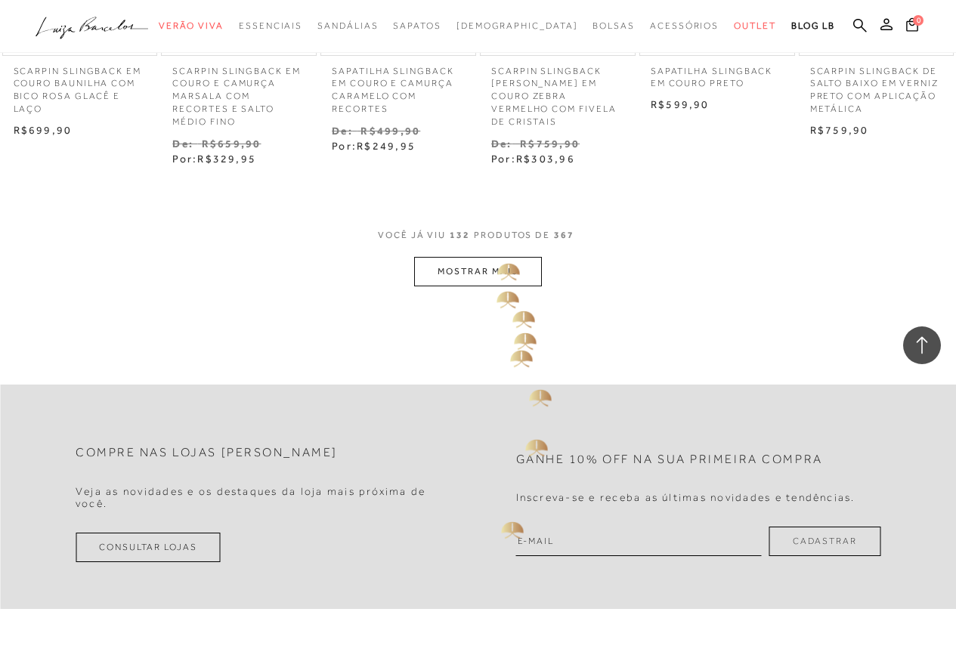
click at [507, 259] on button "MOSTRAR MAIS" at bounding box center [477, 271] width 127 height 29
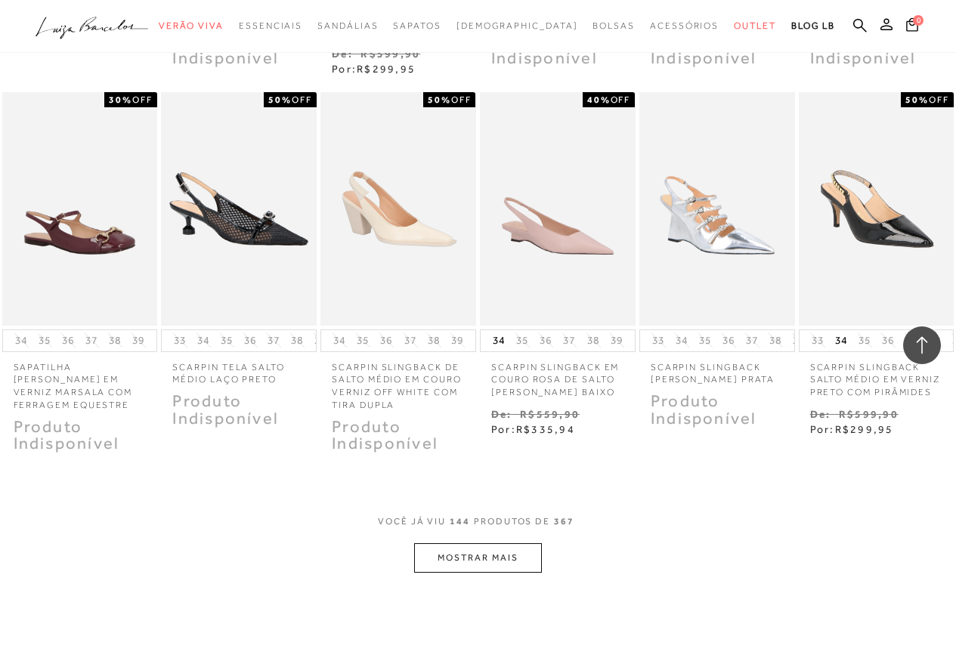
scroll to position [8618, 0]
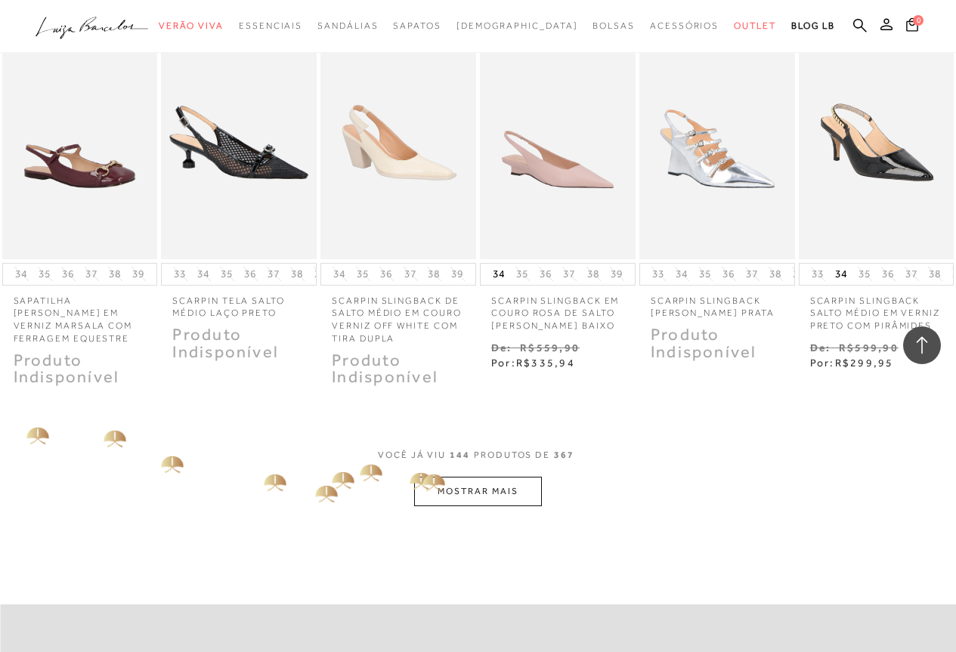
click at [434, 483] on button "MOSTRAR MAIS" at bounding box center [477, 491] width 127 height 29
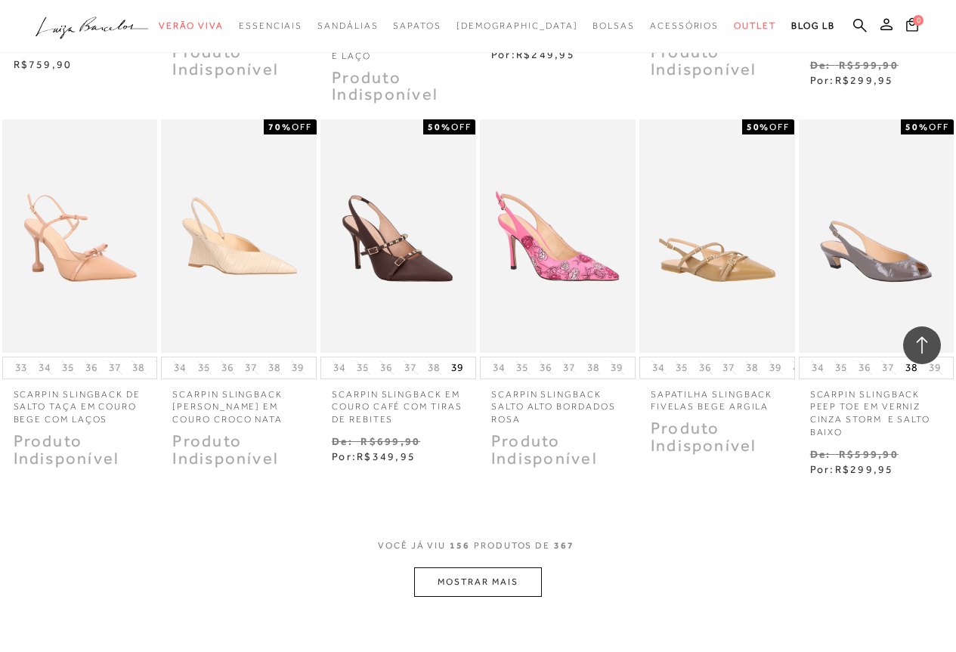
scroll to position [9299, 0]
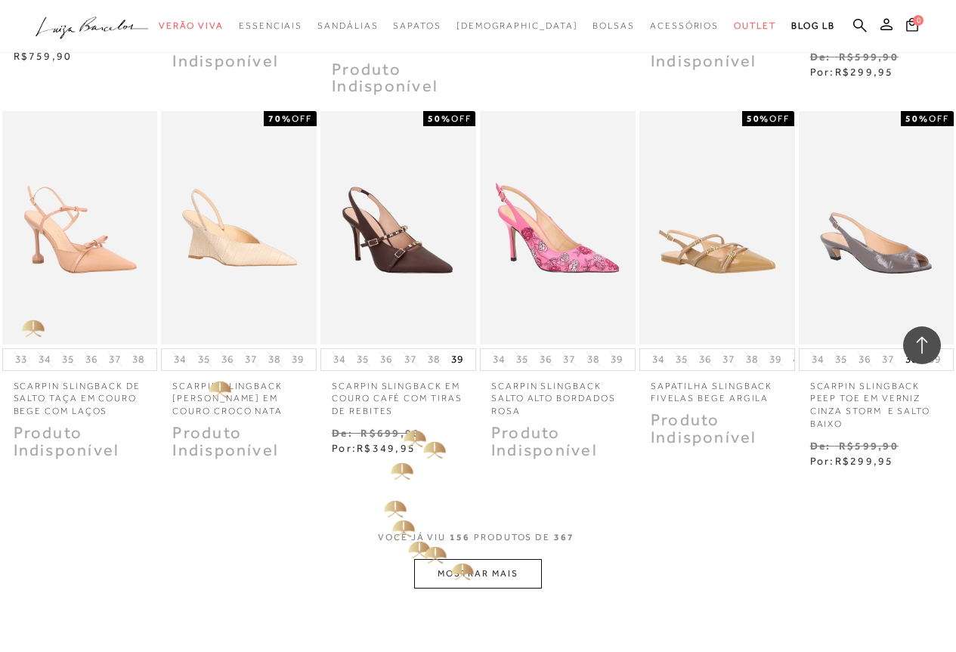
click at [456, 559] on button "MOSTRAR MAIS" at bounding box center [477, 573] width 127 height 29
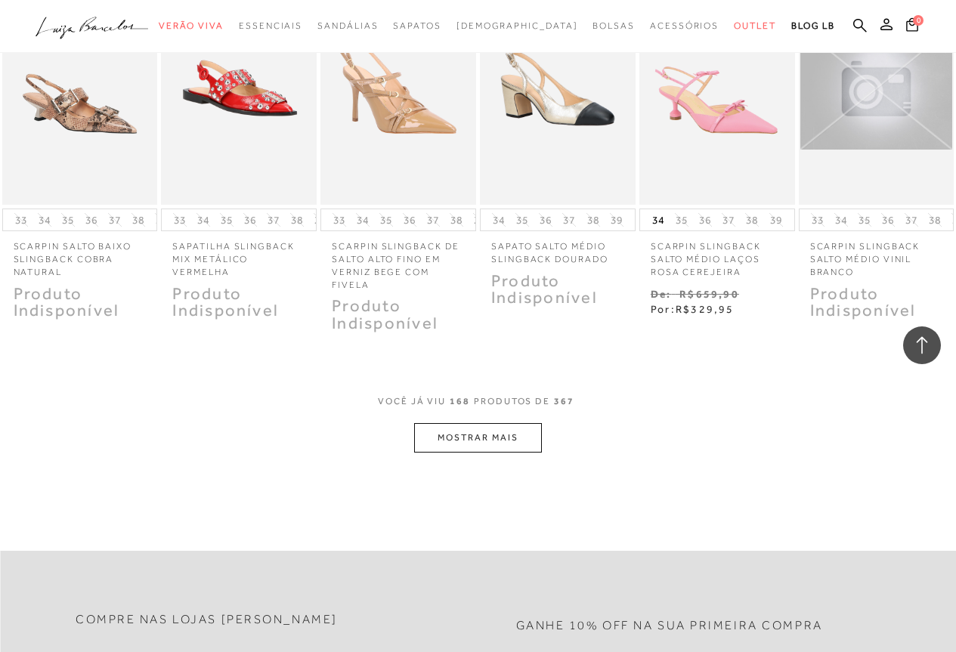
scroll to position [10206, 0]
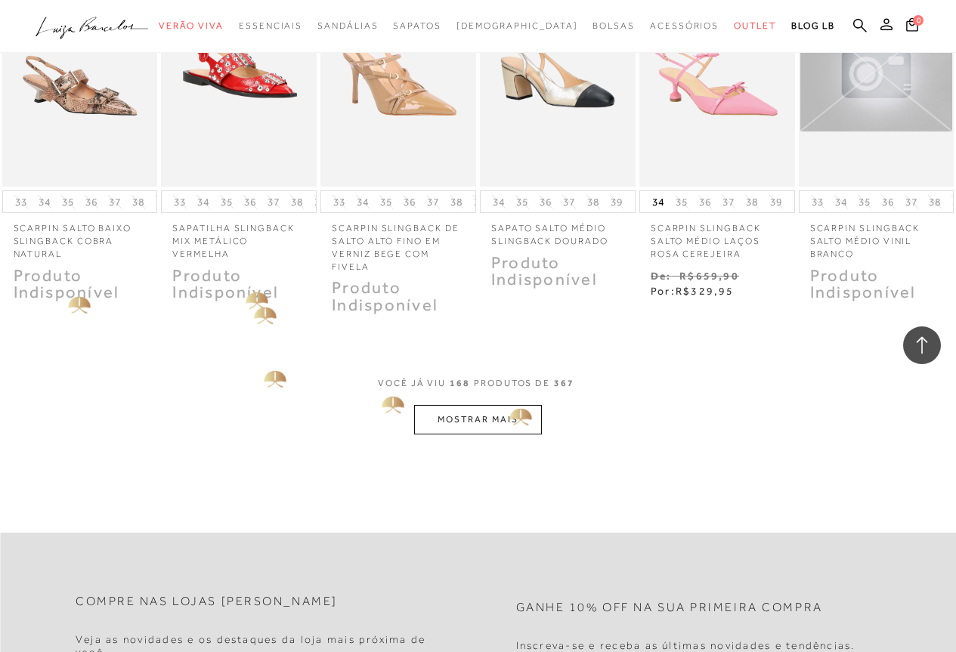
click at [522, 405] on button "MOSTRAR MAIS" at bounding box center [477, 419] width 127 height 29
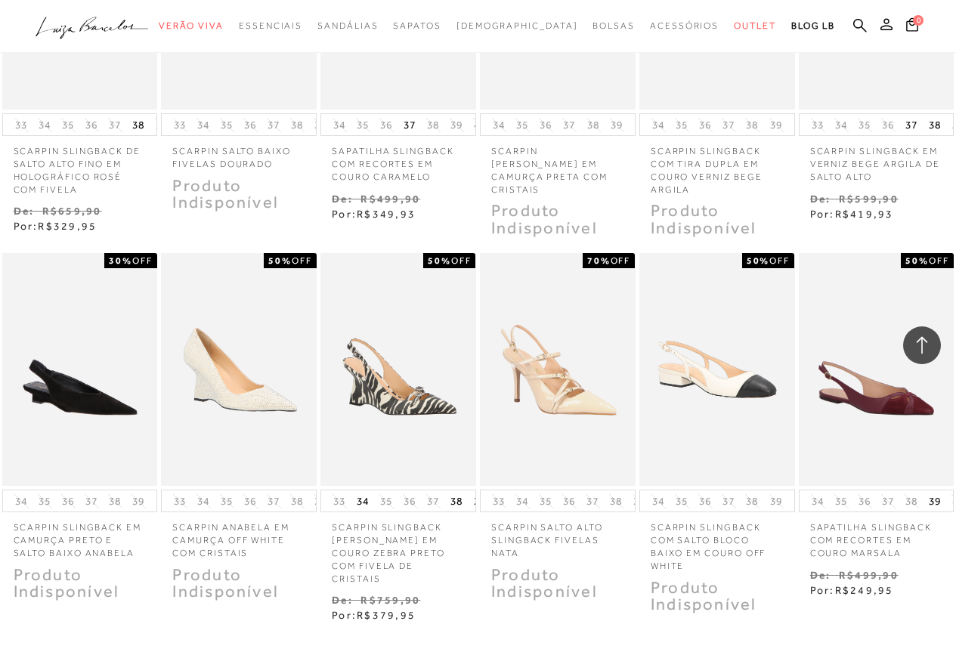
scroll to position [10886, 0]
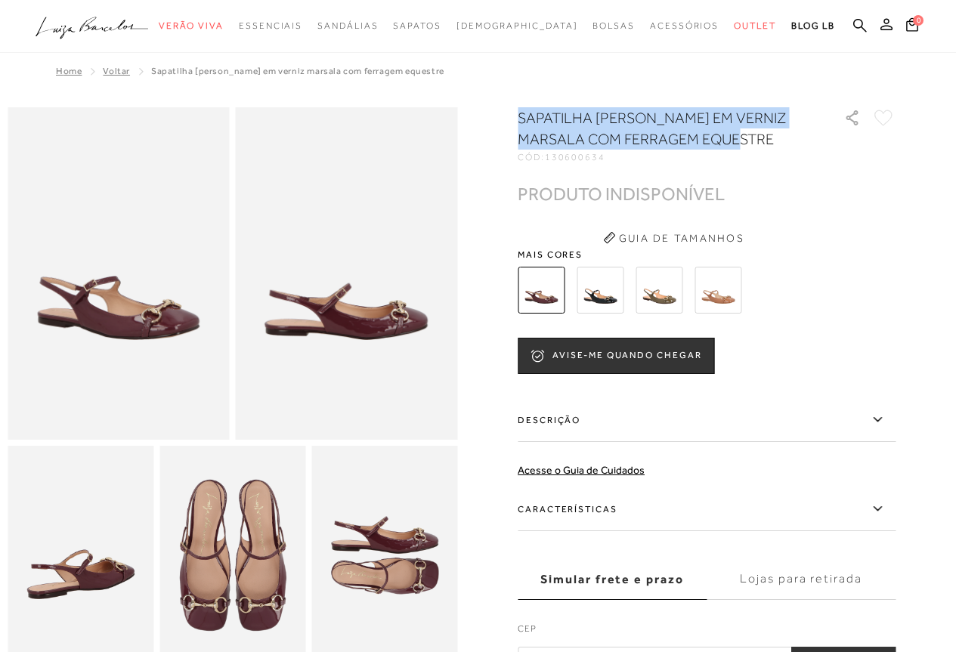
drag, startPoint x: 550, startPoint y: 122, endPoint x: 844, endPoint y: 150, distance: 296.1
click at [844, 150] on div at bounding box center [478, 392] width 941 height 570
copy h1 "SAPATILHA [PERSON_NAME] EM VERNIZ MARSALA COM FERRAGEM EQUESTRE"
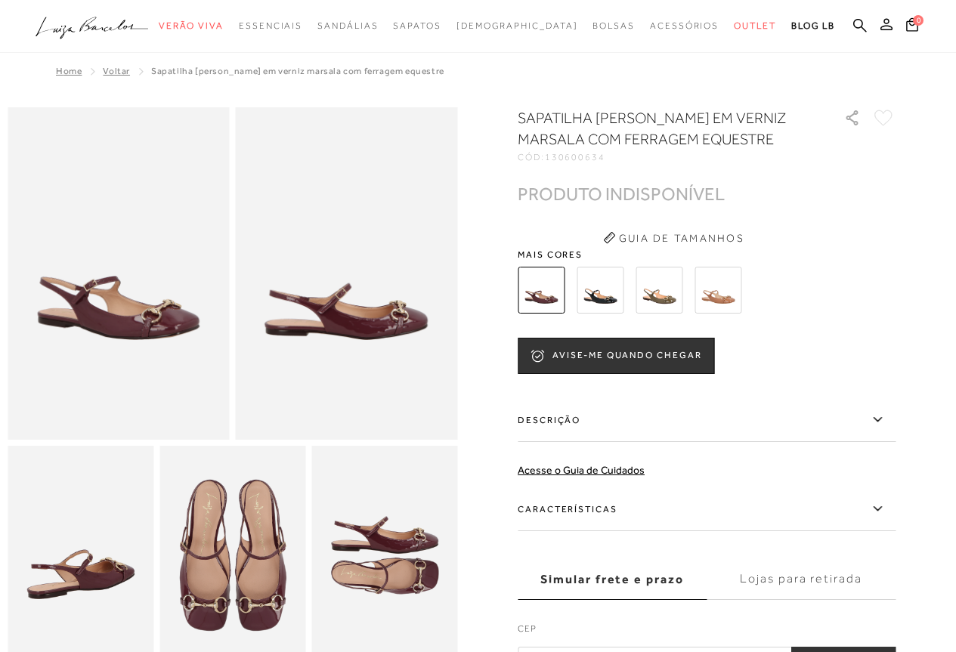
click at [888, 375] on div "SAPATILHA MARY JANE EM VERNIZ MARSALA COM FERRAGEM EQUESTRE CÓD: 130600634 × É …" at bounding box center [707, 392] width 378 height 570
click at [671, 305] on img at bounding box center [659, 290] width 47 height 47
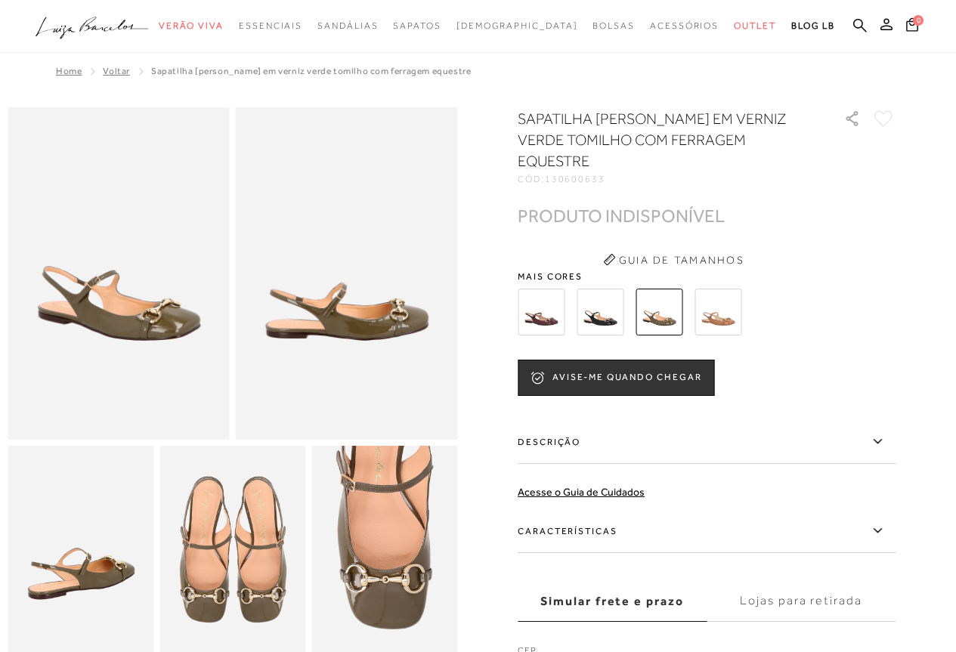
click at [708, 289] on img at bounding box center [718, 312] width 47 height 47
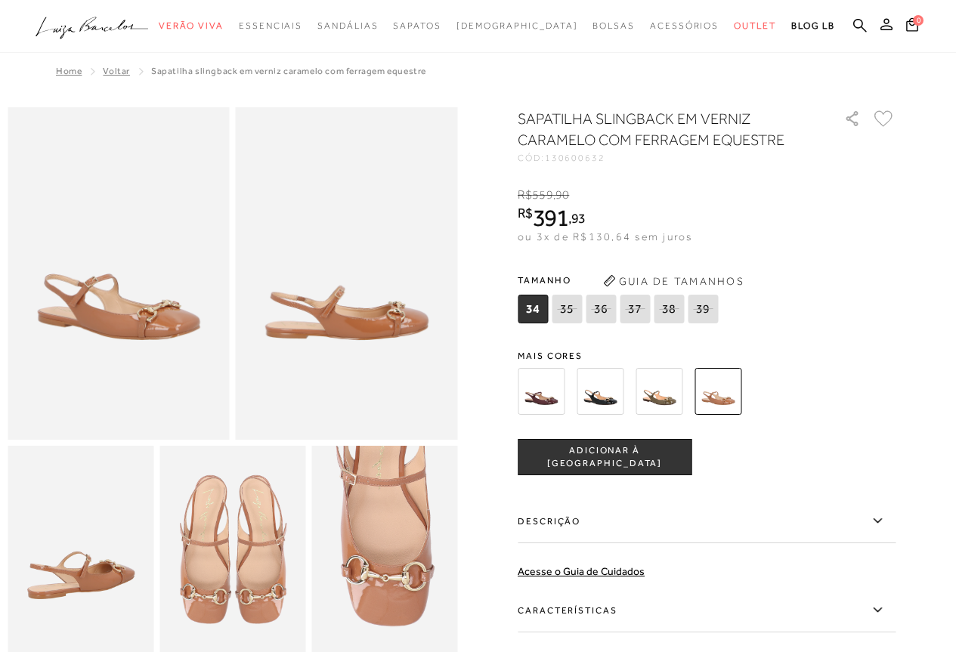
click at [655, 388] on img at bounding box center [659, 391] width 47 height 47
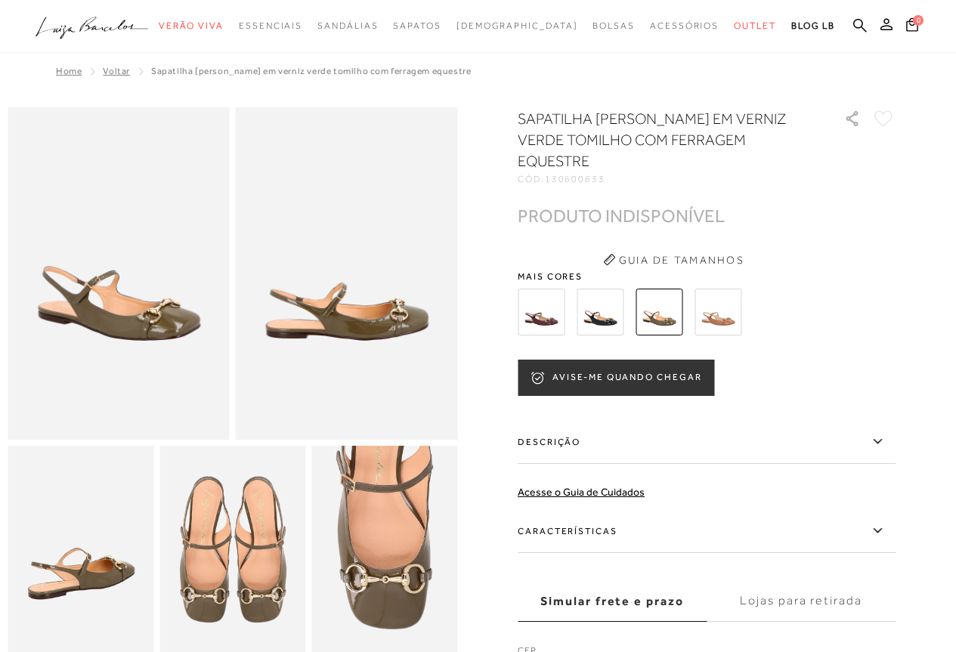
click at [636, 366] on button "AVISE-ME QUANDO CHEGAR" at bounding box center [616, 378] width 197 height 36
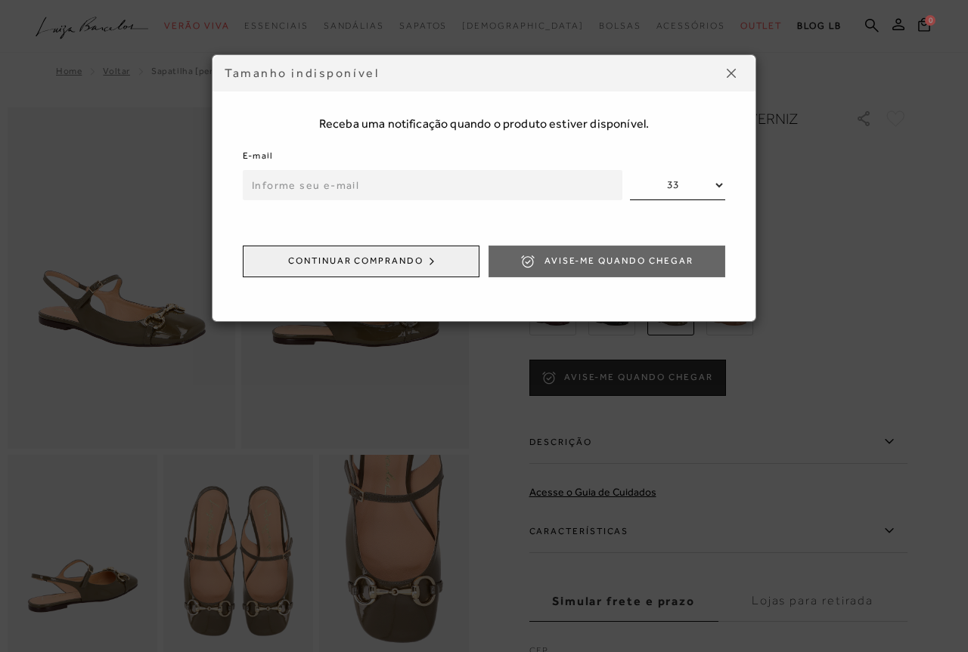
click at [457, 199] on input "email" at bounding box center [433, 185] width 380 height 30
type input "cintiaalvesvet@gmail.com"
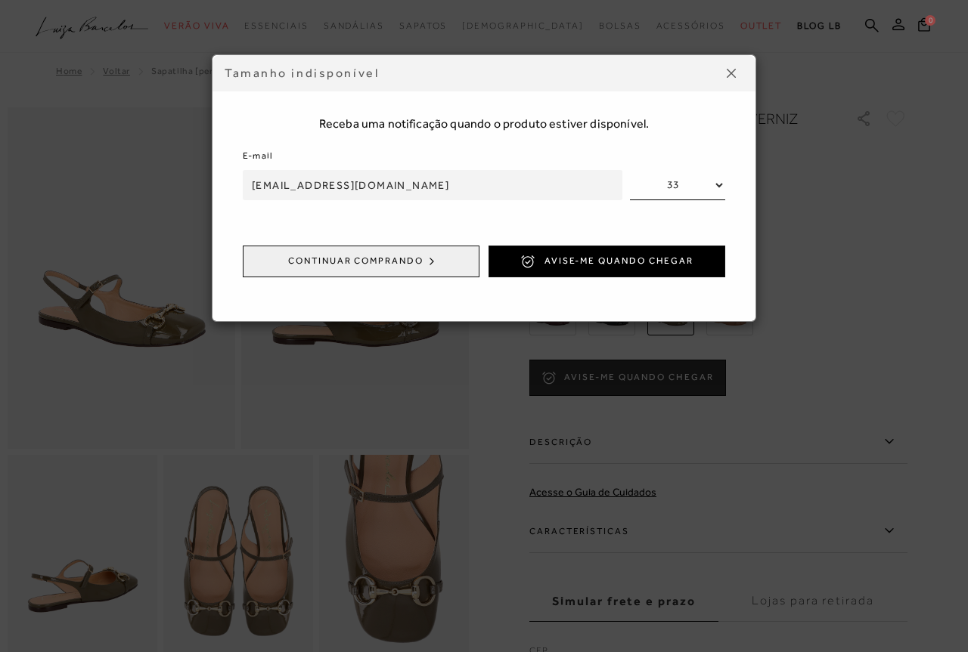
click at [699, 181] on select "33 34 35 36 37 38 39" at bounding box center [677, 185] width 95 height 30
select select
click at [630, 170] on select "33 34 35 36 37 38 39" at bounding box center [677, 185] width 95 height 30
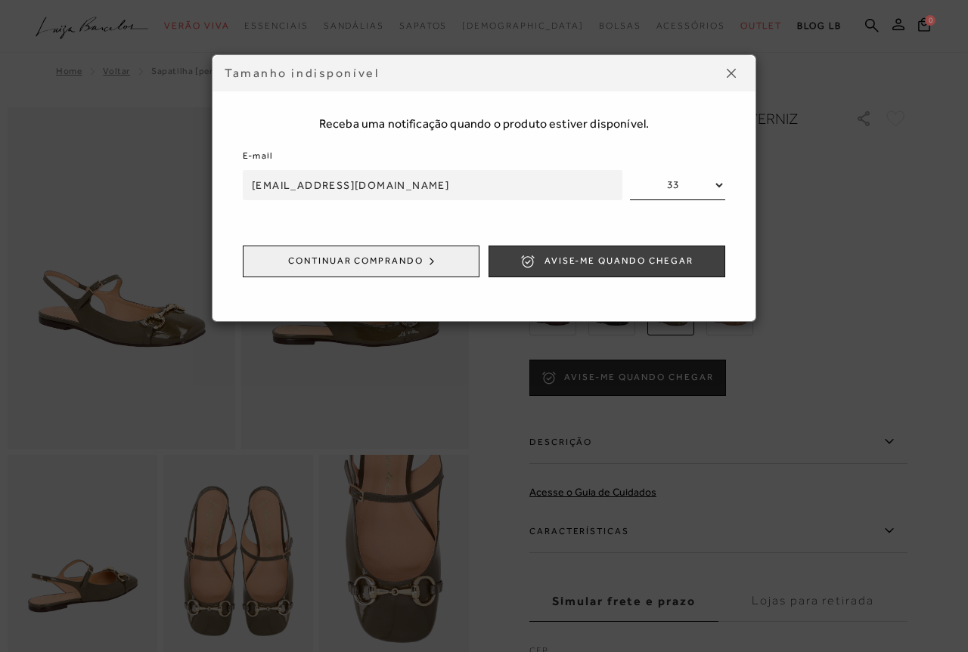
click at [677, 265] on span "Avise-me quando chegar" at bounding box center [618, 261] width 149 height 13
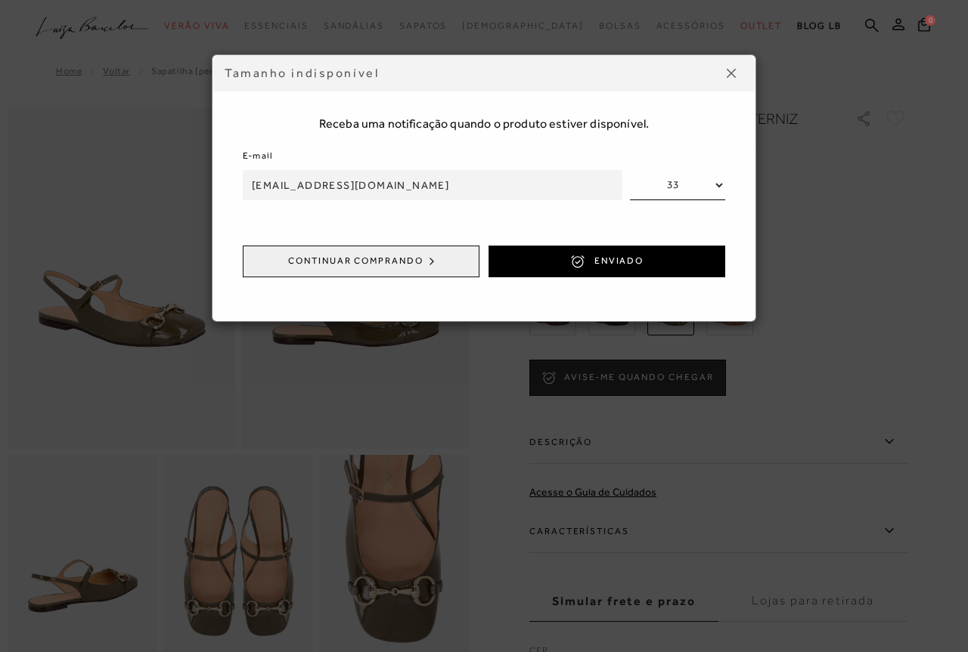
click at [726, 77] on button at bounding box center [731, 73] width 24 height 24
